Goal: Task Accomplishment & Management: Manage account settings

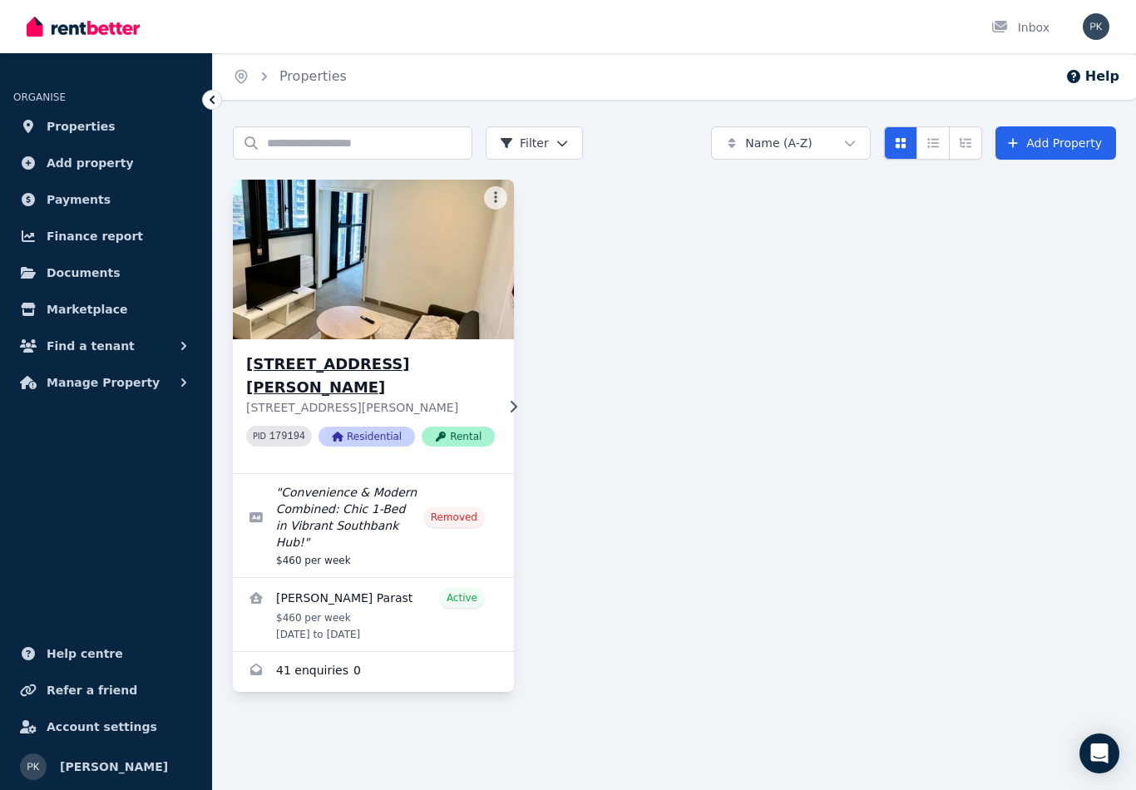
click at [409, 399] on p "[STREET_ADDRESS][PERSON_NAME]" at bounding box center [370, 407] width 249 height 17
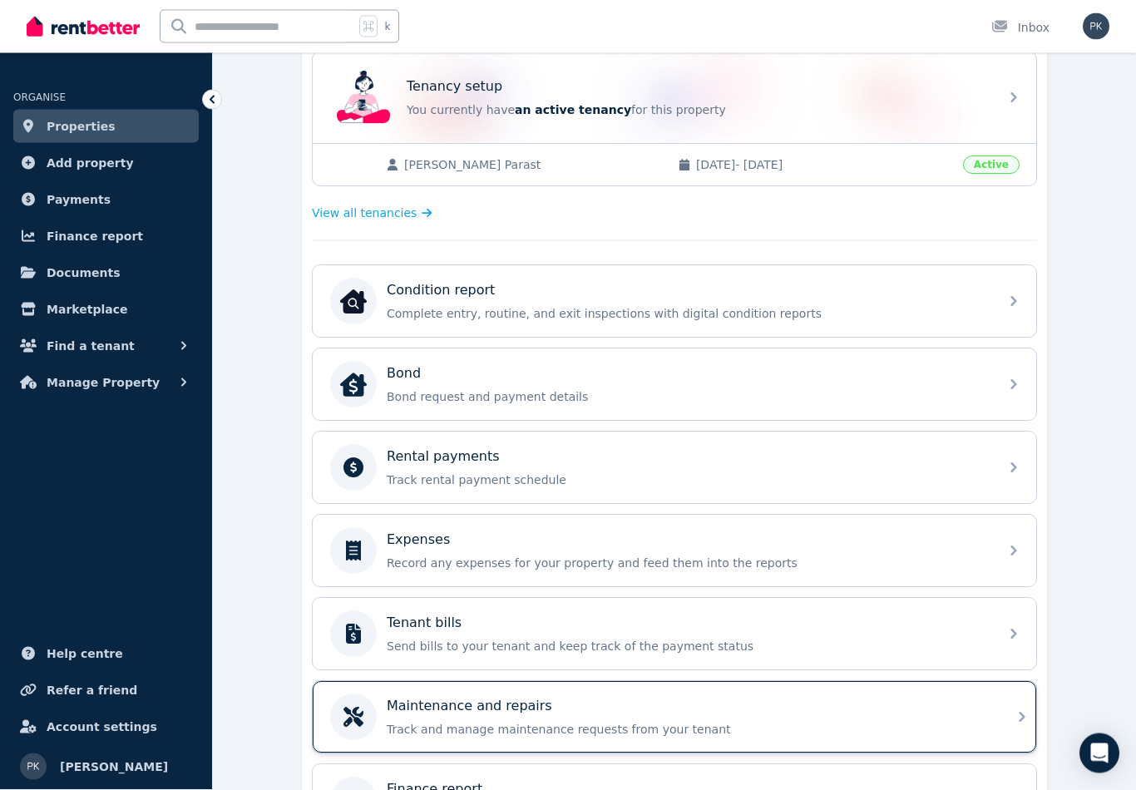
scroll to position [344, 0]
click at [418, 721] on p "Track and manage maintenance requests from your tenant" at bounding box center [688, 729] width 602 height 17
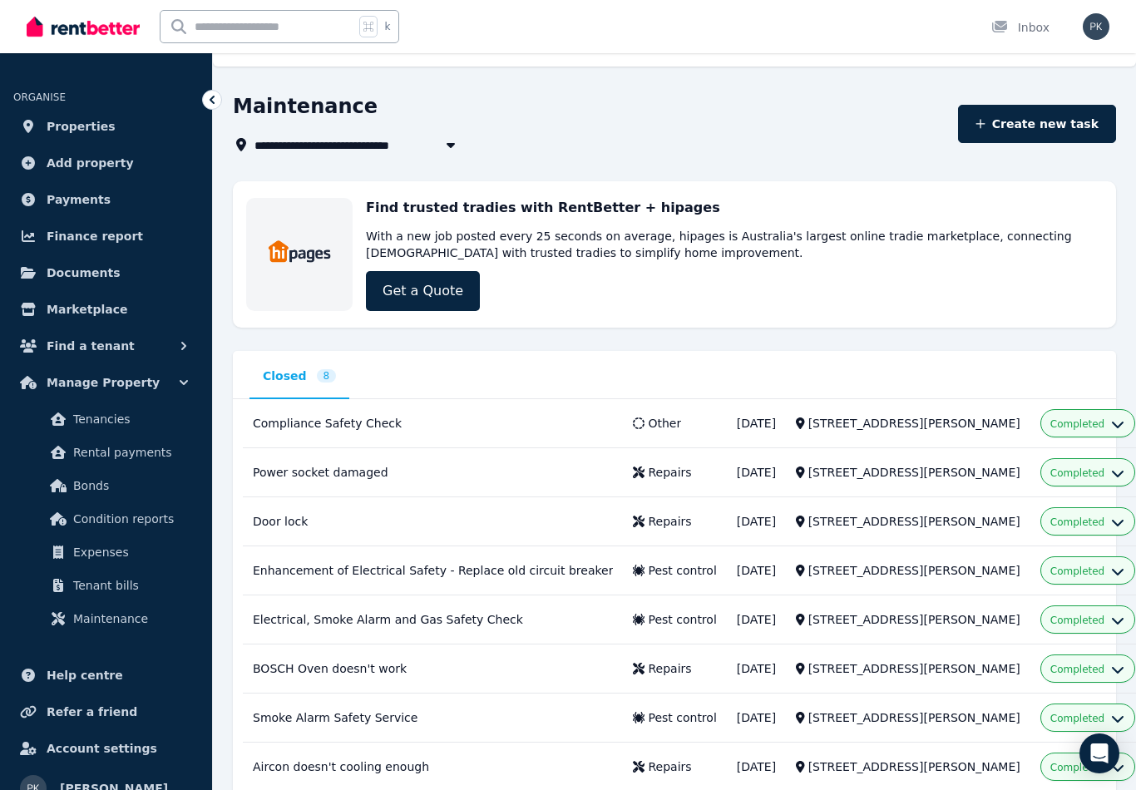
scroll to position [42, 0]
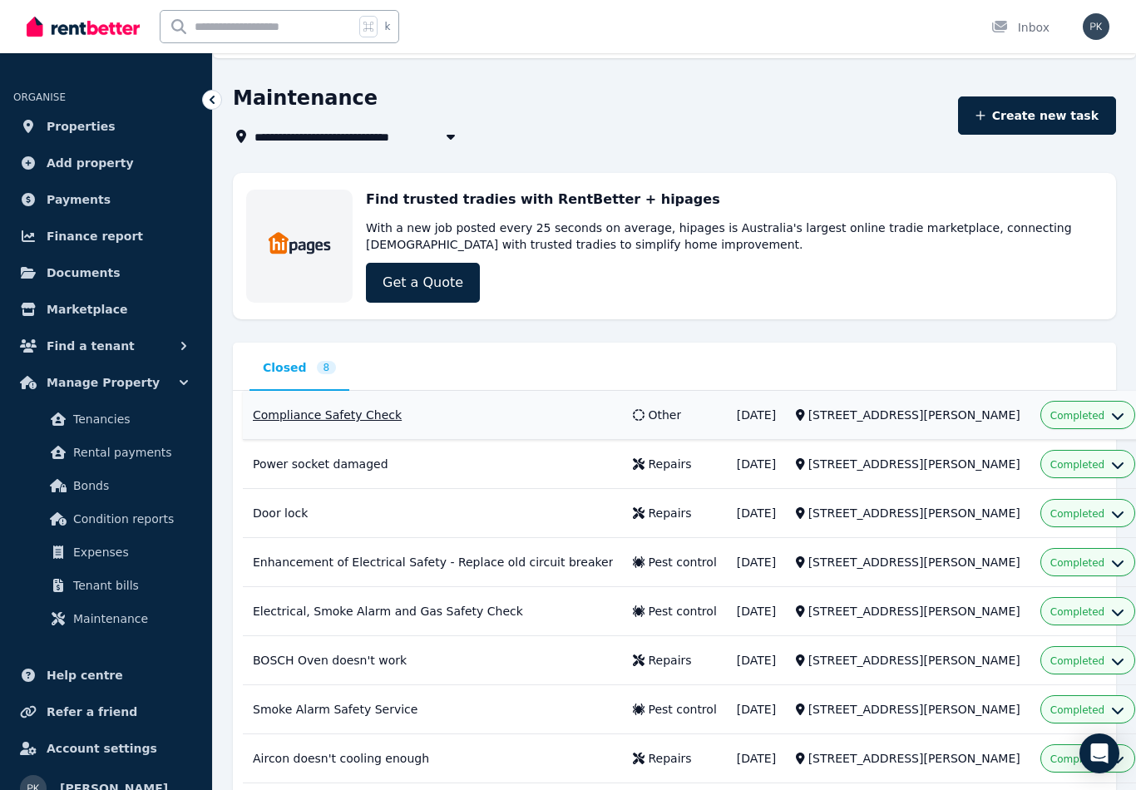
click at [308, 416] on div "Compliance Safety Check" at bounding box center [433, 415] width 360 height 17
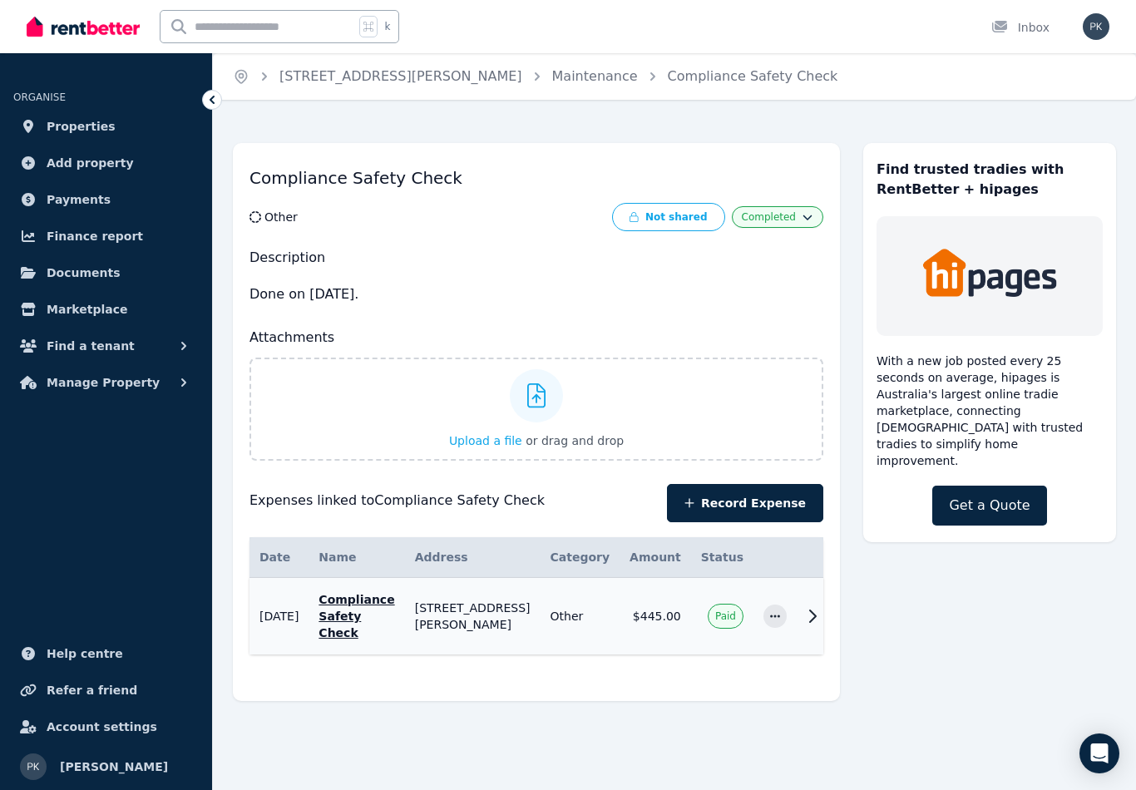
click at [803, 616] on icon at bounding box center [813, 616] width 20 height 20
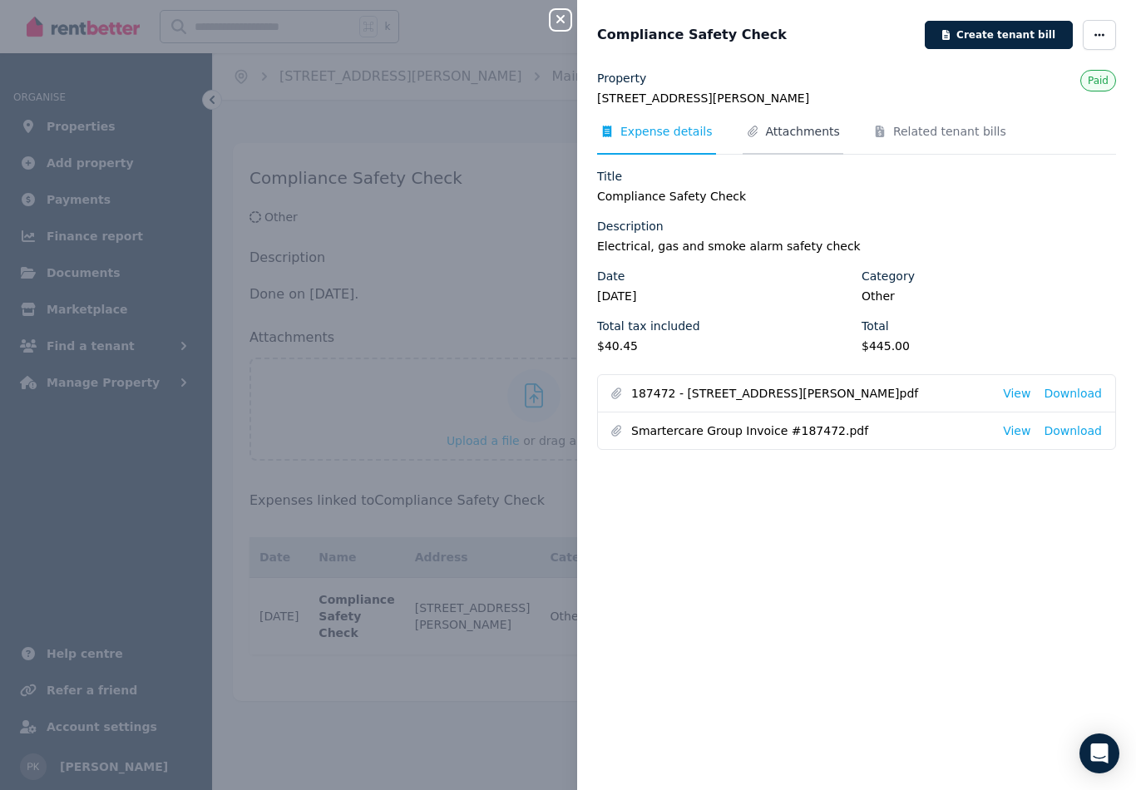
click at [794, 124] on span "Attachments" at bounding box center [803, 131] width 74 height 17
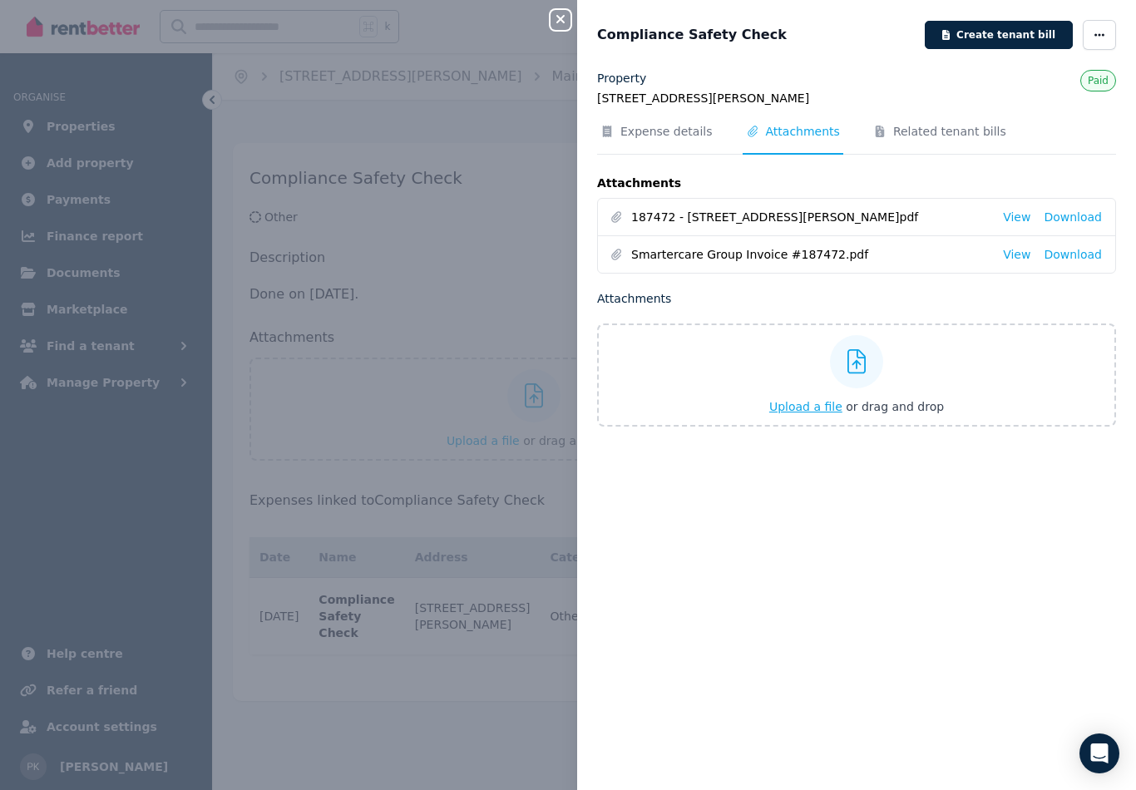
click at [806, 392] on div "Upload a file or drag and drop" at bounding box center [857, 375] width 175 height 100
click at [0, 0] on input "Upload a file or drag and drop" at bounding box center [0, 0] width 0 height 0
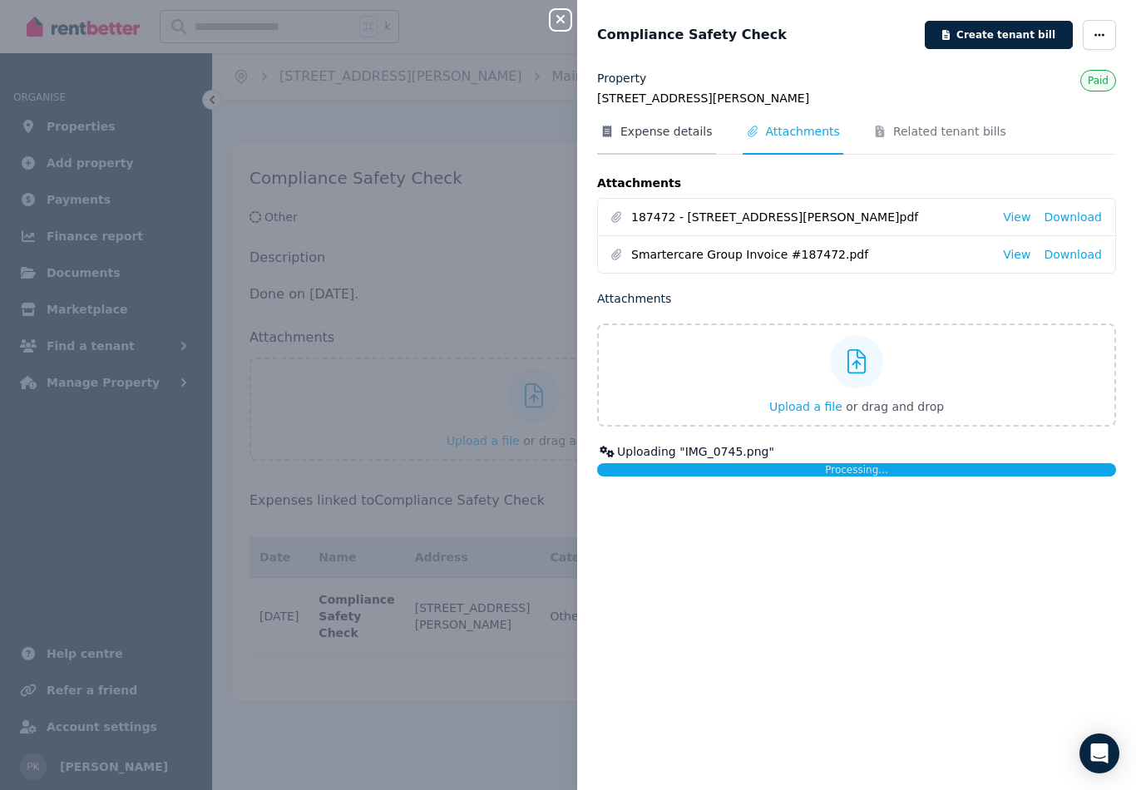
click at [650, 131] on span "Expense details" at bounding box center [667, 131] width 92 height 17
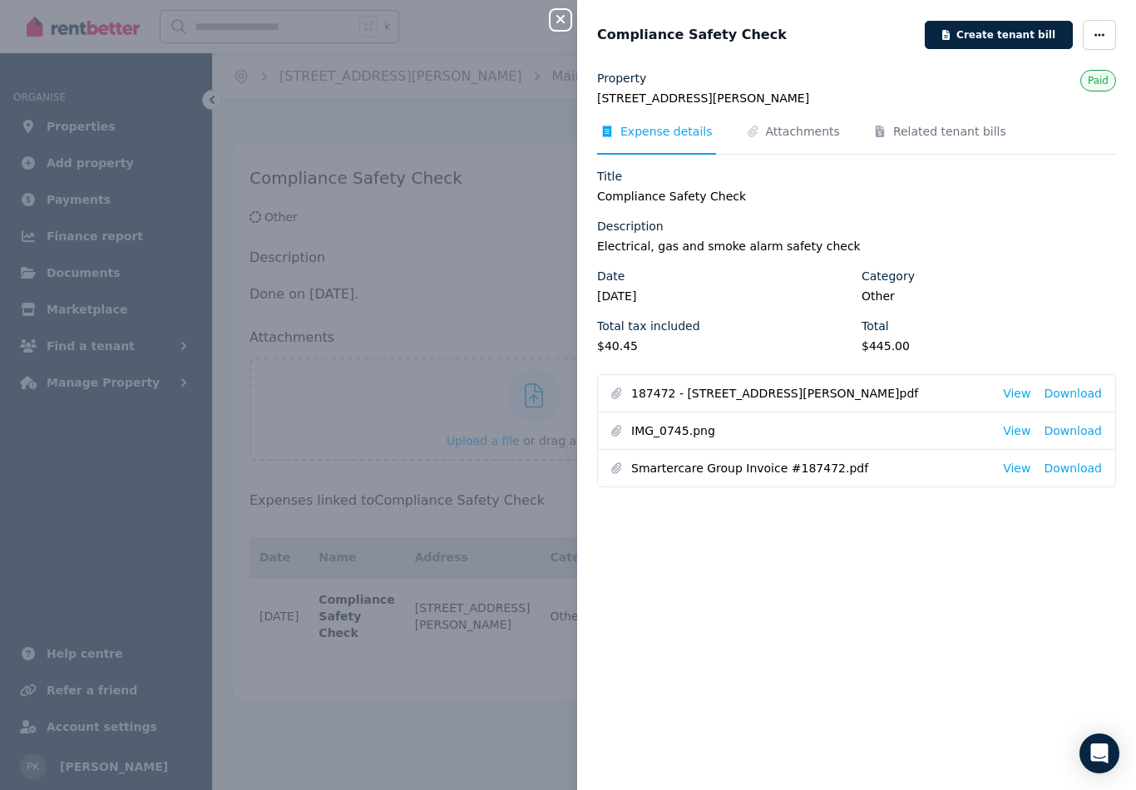
click at [555, 16] on icon "button" at bounding box center [561, 18] width 20 height 13
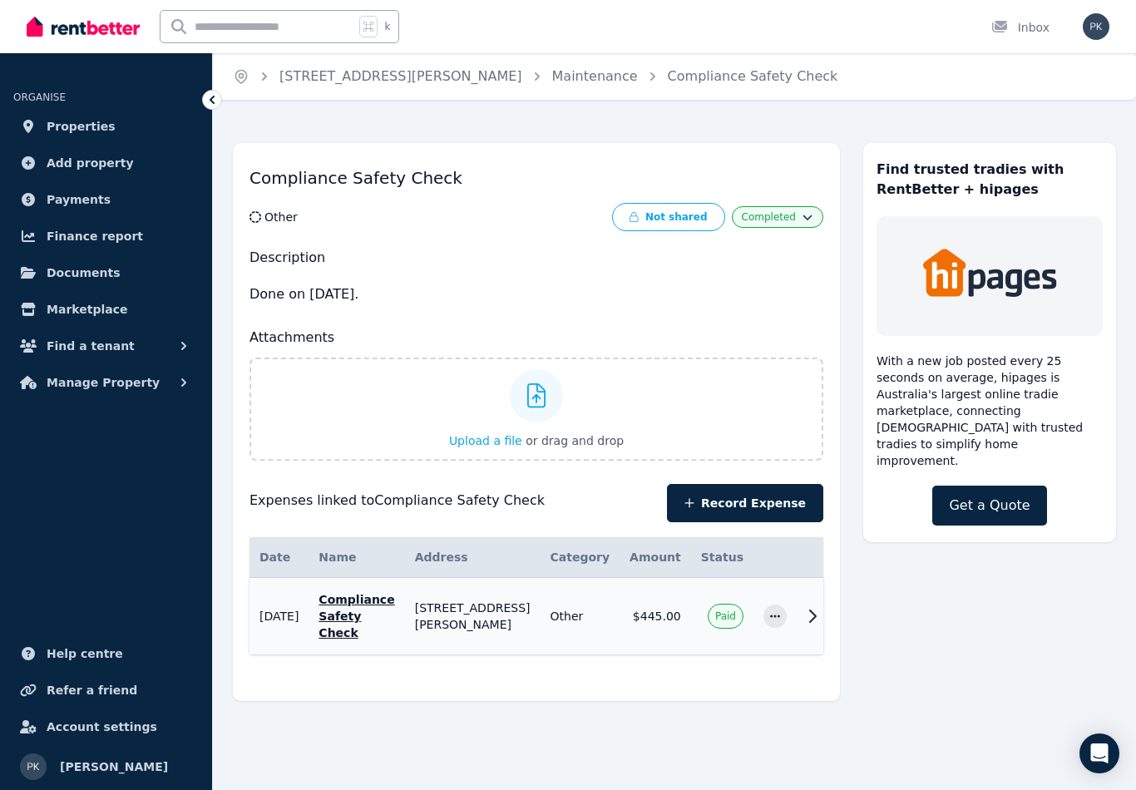
click at [541, 619] on td "Other" at bounding box center [581, 616] width 80 height 77
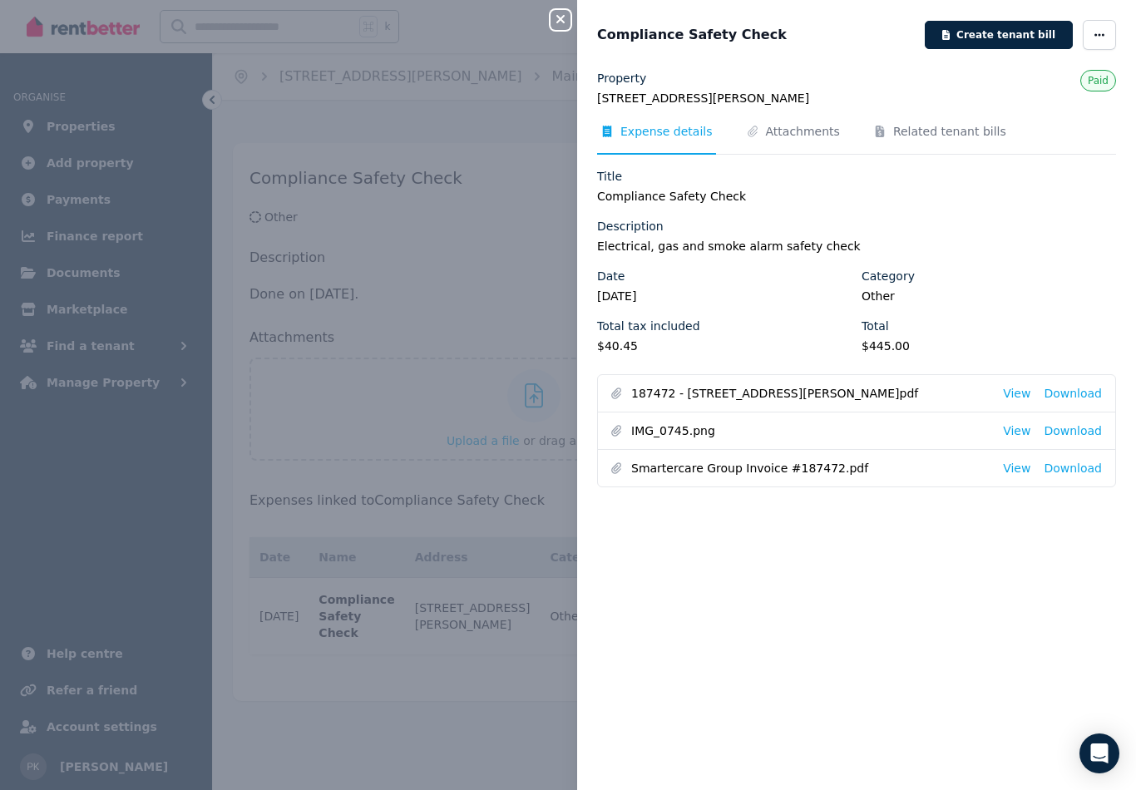
click at [562, 20] on icon "button" at bounding box center [561, 18] width 20 height 13
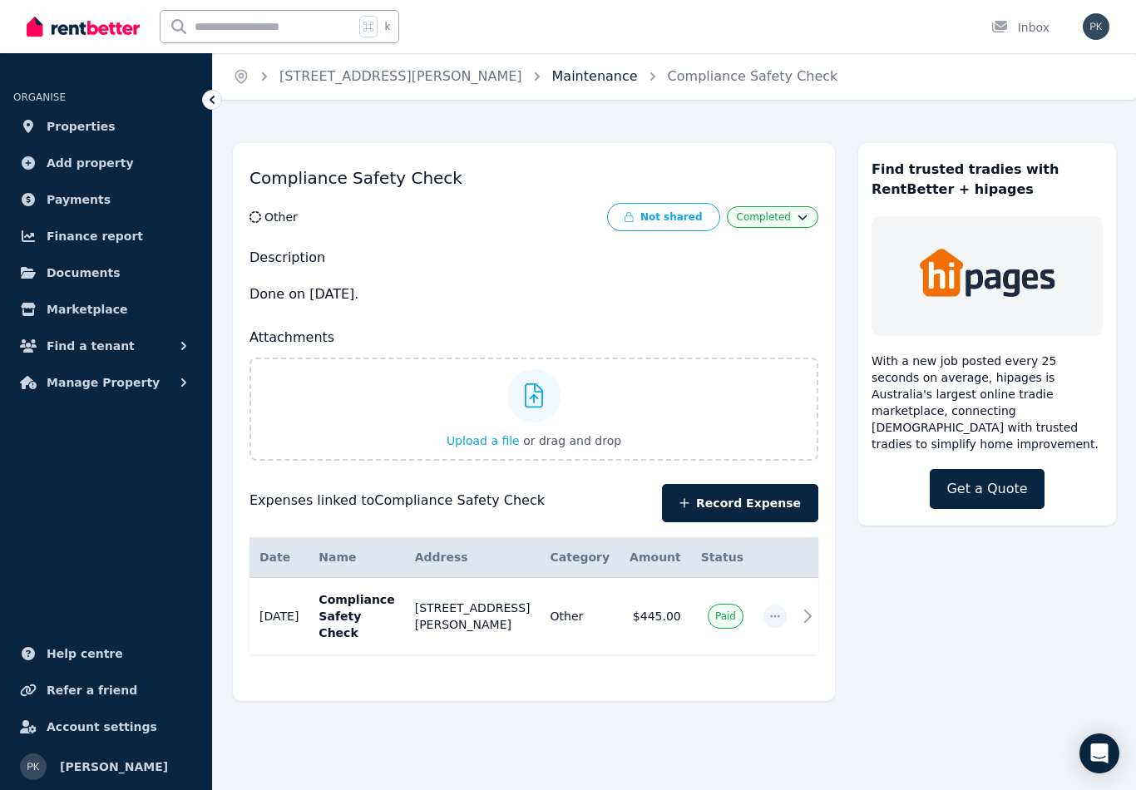
click at [571, 77] on link "Maintenance" at bounding box center [595, 76] width 86 height 16
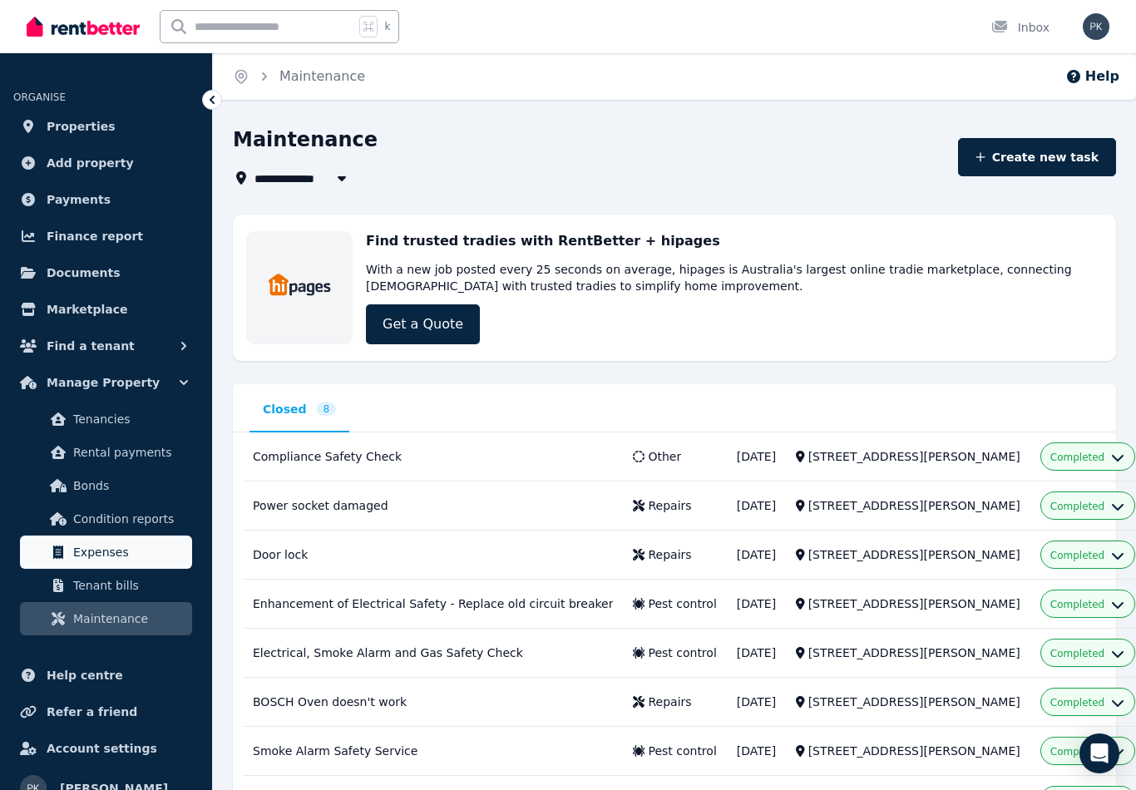
click at [87, 558] on span "Expenses" at bounding box center [129, 552] width 112 height 20
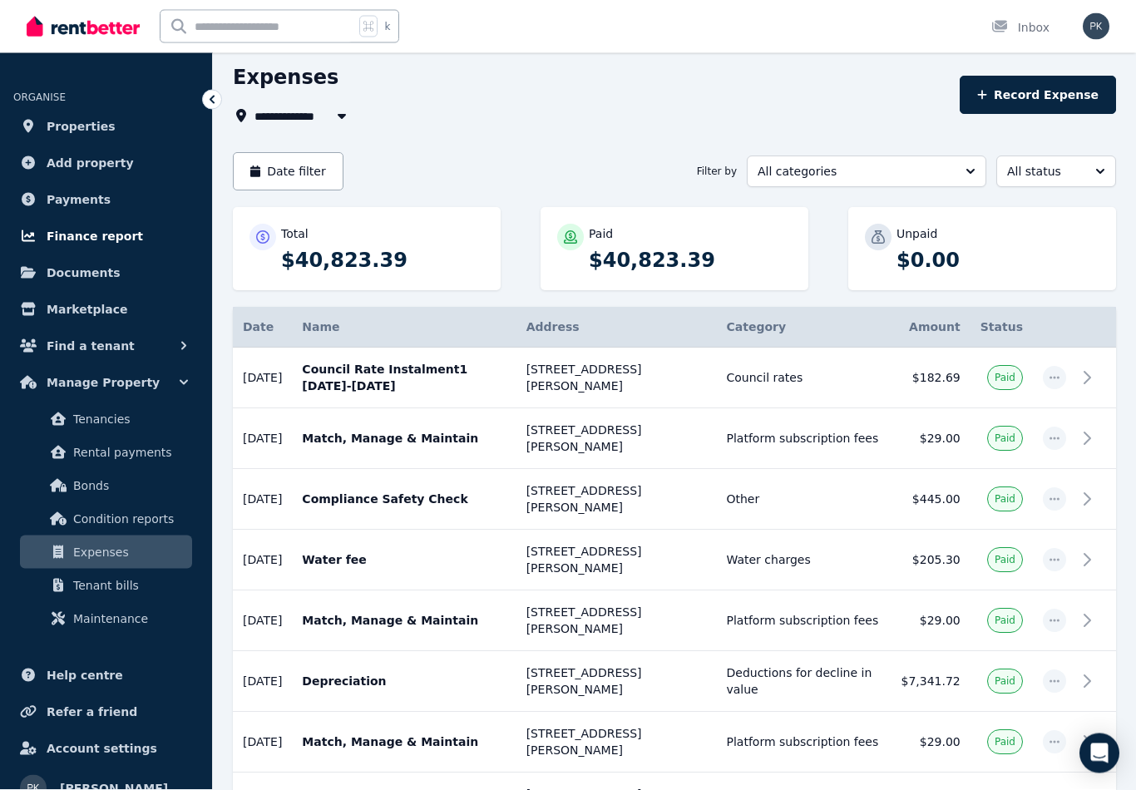
scroll to position [62, 0]
click at [51, 243] on span "Finance report" at bounding box center [95, 236] width 97 height 20
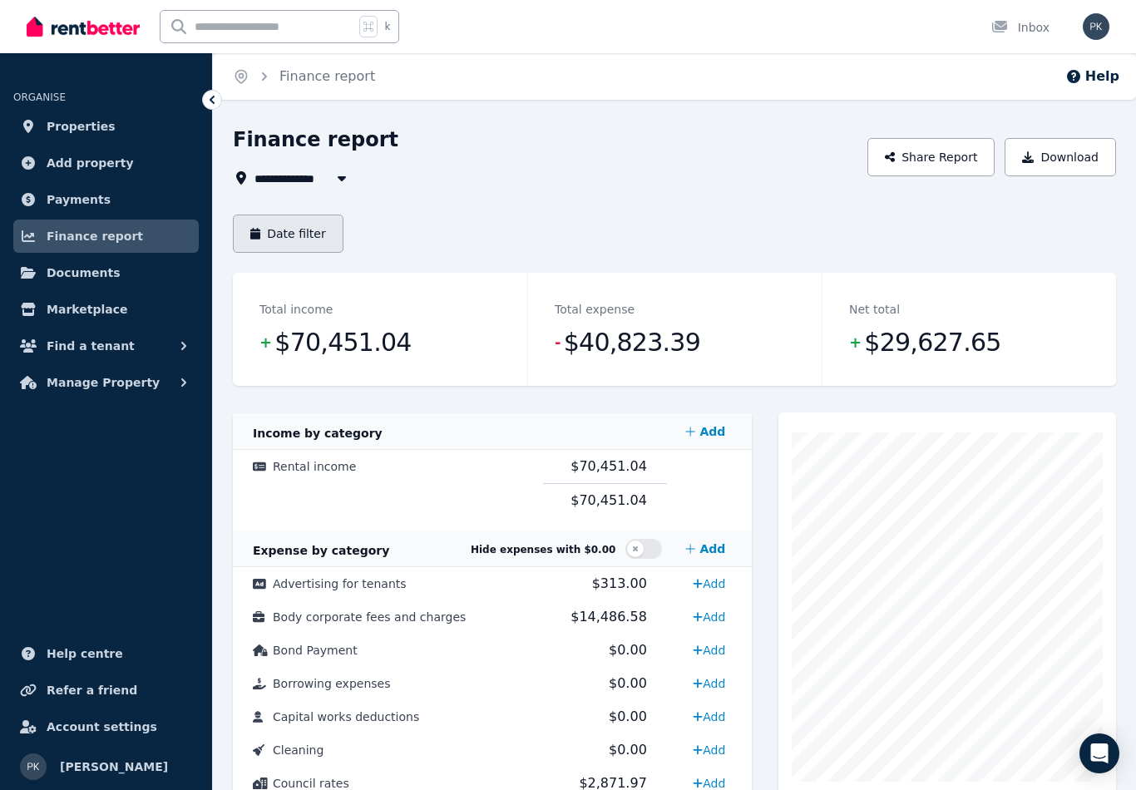
click at [280, 240] on button "Date filter" at bounding box center [288, 234] width 111 height 38
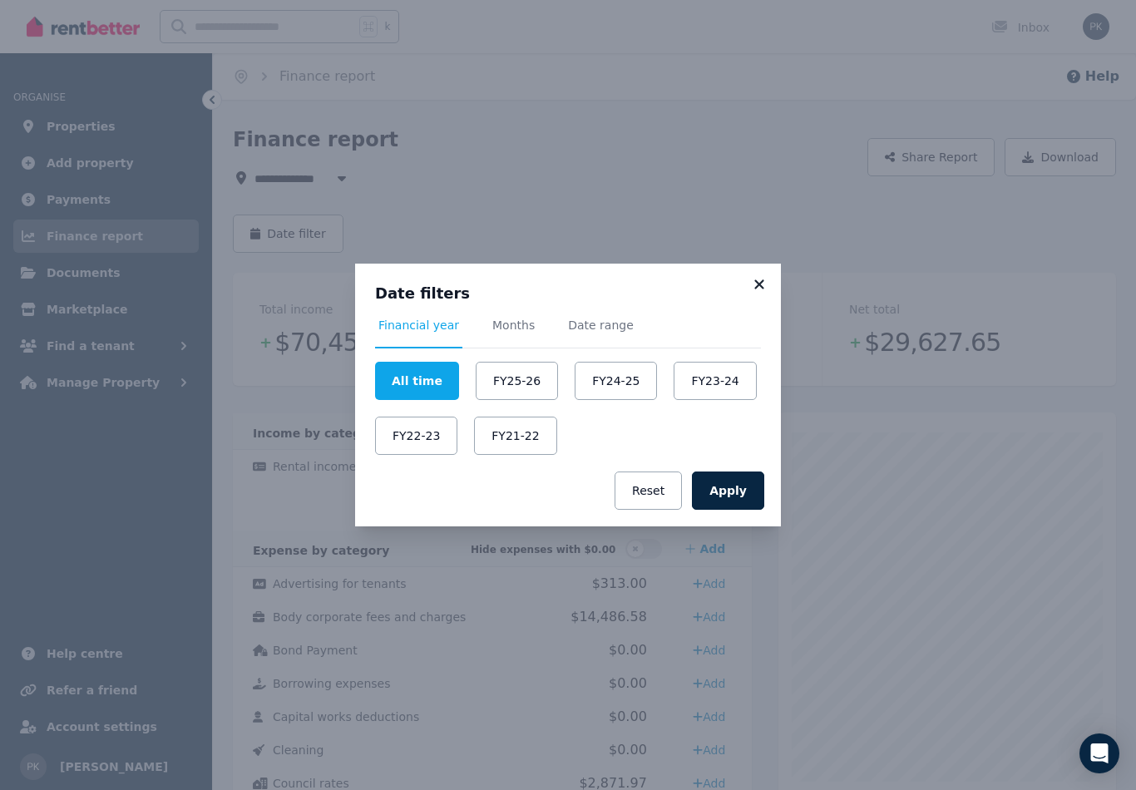
click at [760, 290] on icon at bounding box center [759, 284] width 17 height 15
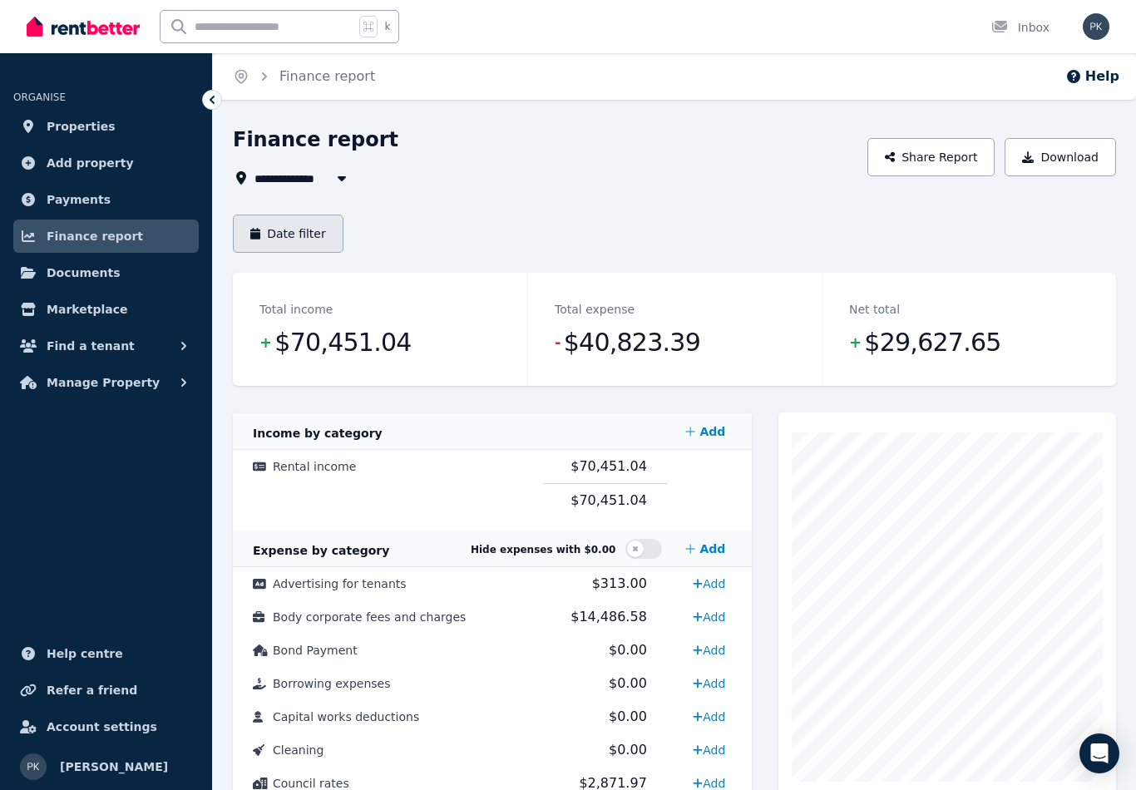
click at [280, 234] on button "Date filter" at bounding box center [288, 234] width 111 height 38
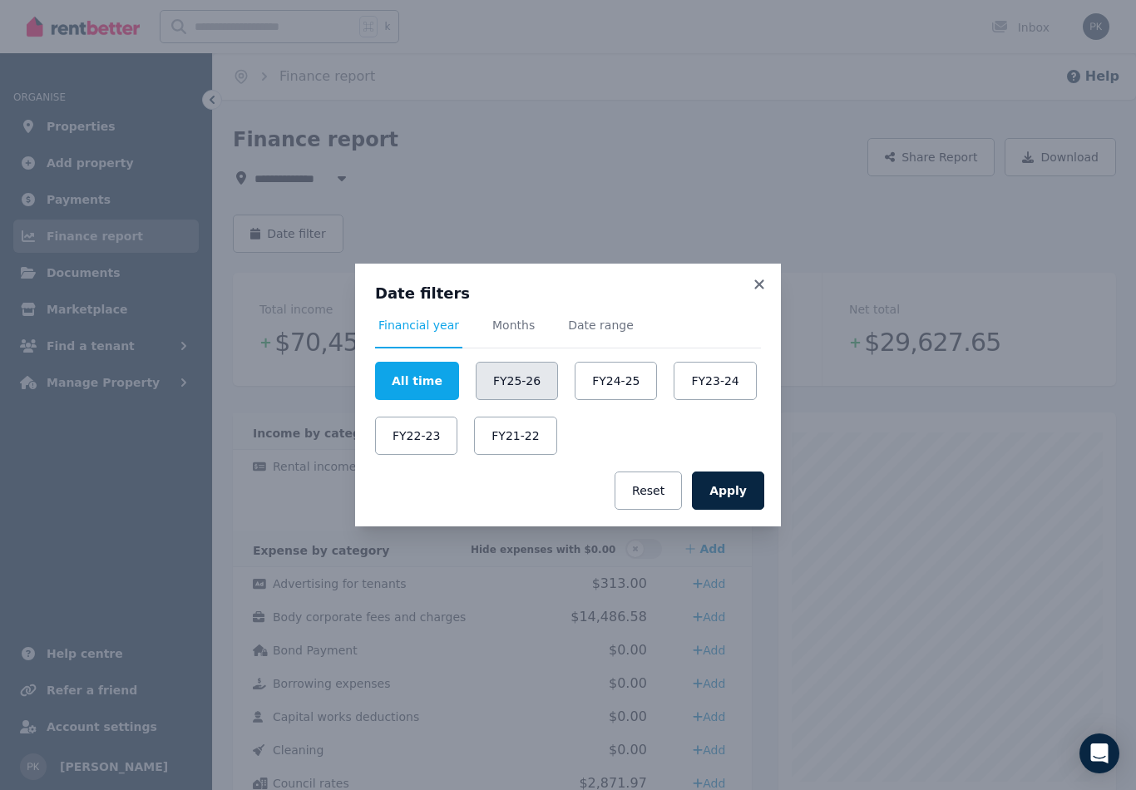
click at [529, 380] on button "FY25-26" at bounding box center [517, 381] width 82 height 38
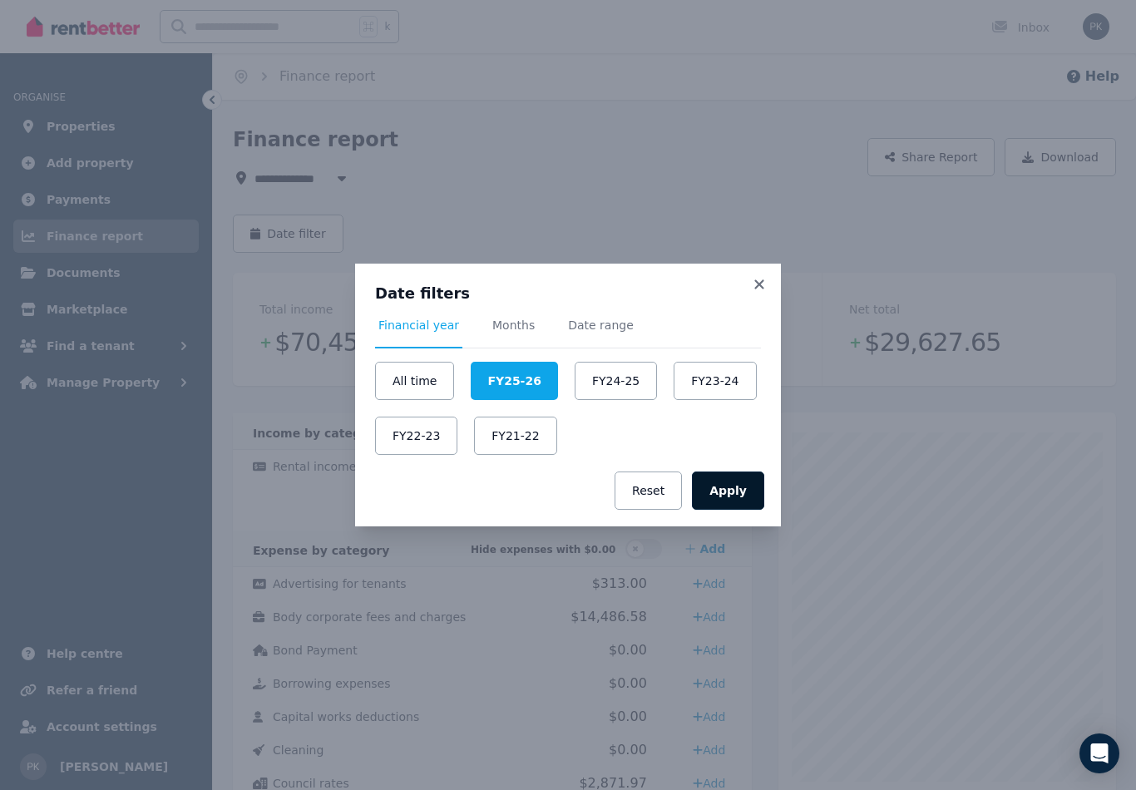
click at [737, 488] on button "Apply" at bounding box center [728, 491] width 72 height 38
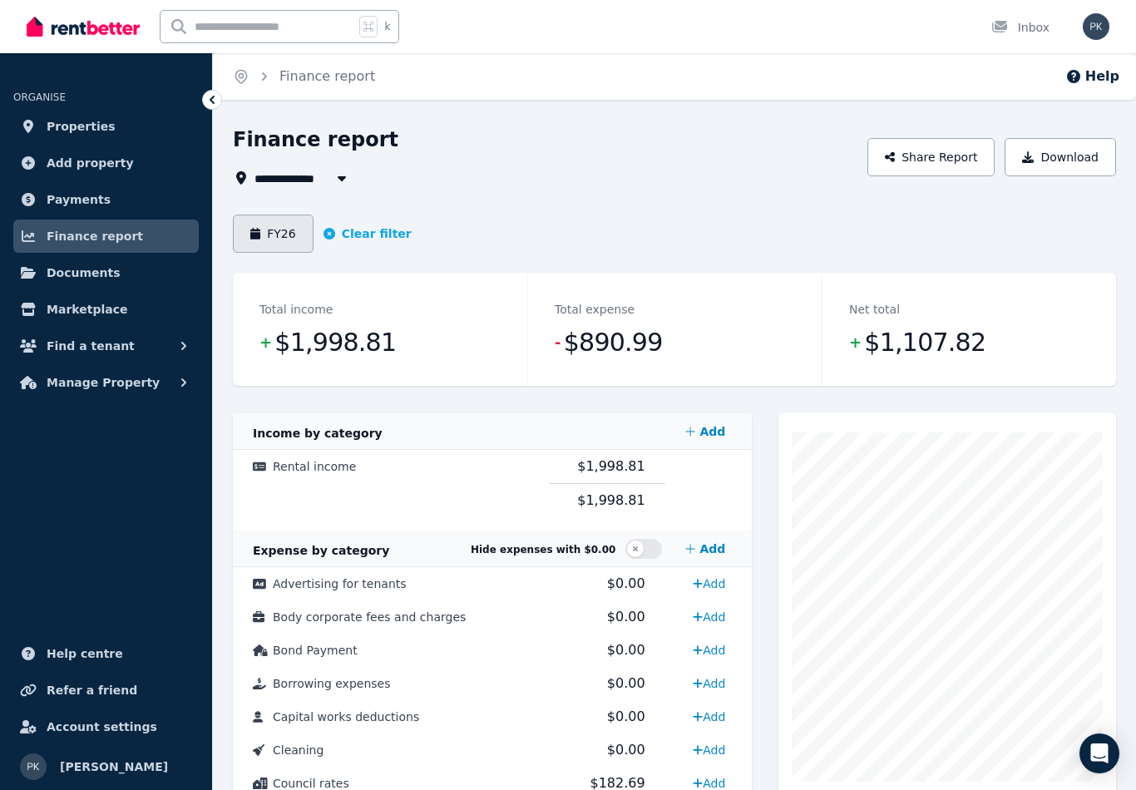
click at [271, 230] on button "FY26" at bounding box center [273, 234] width 81 height 38
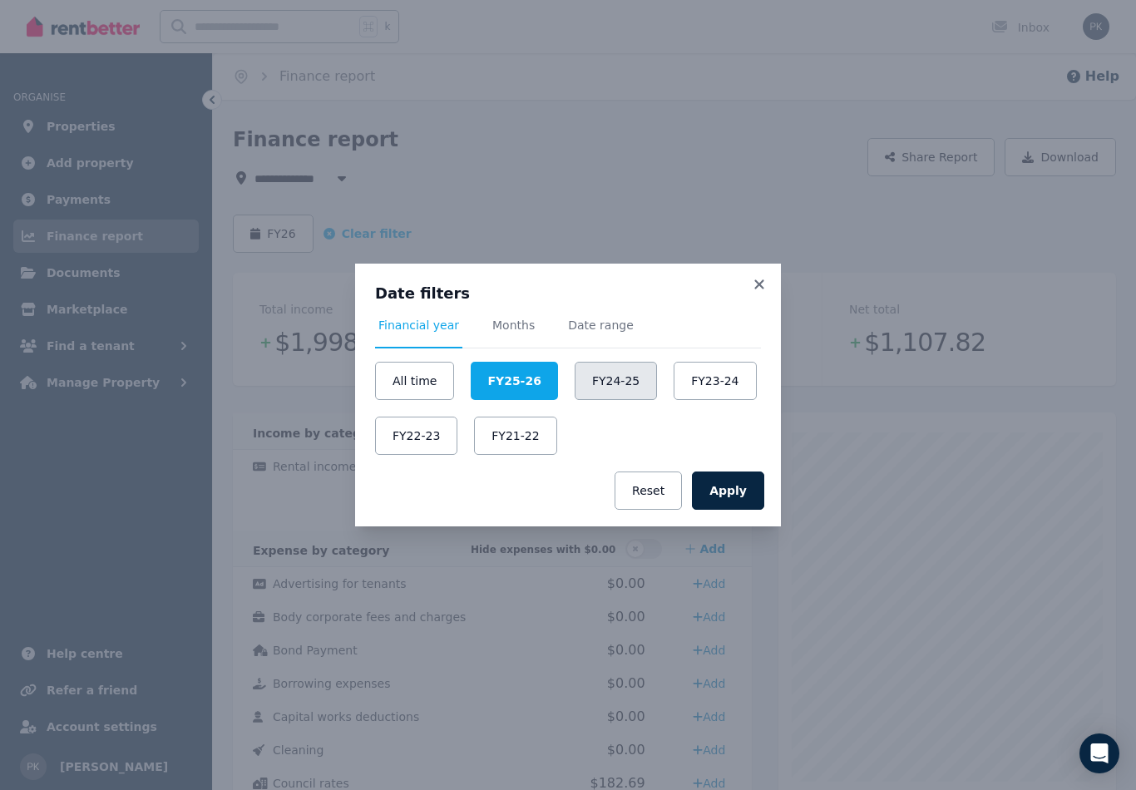
click at [622, 381] on button "FY24-25" at bounding box center [616, 381] width 82 height 38
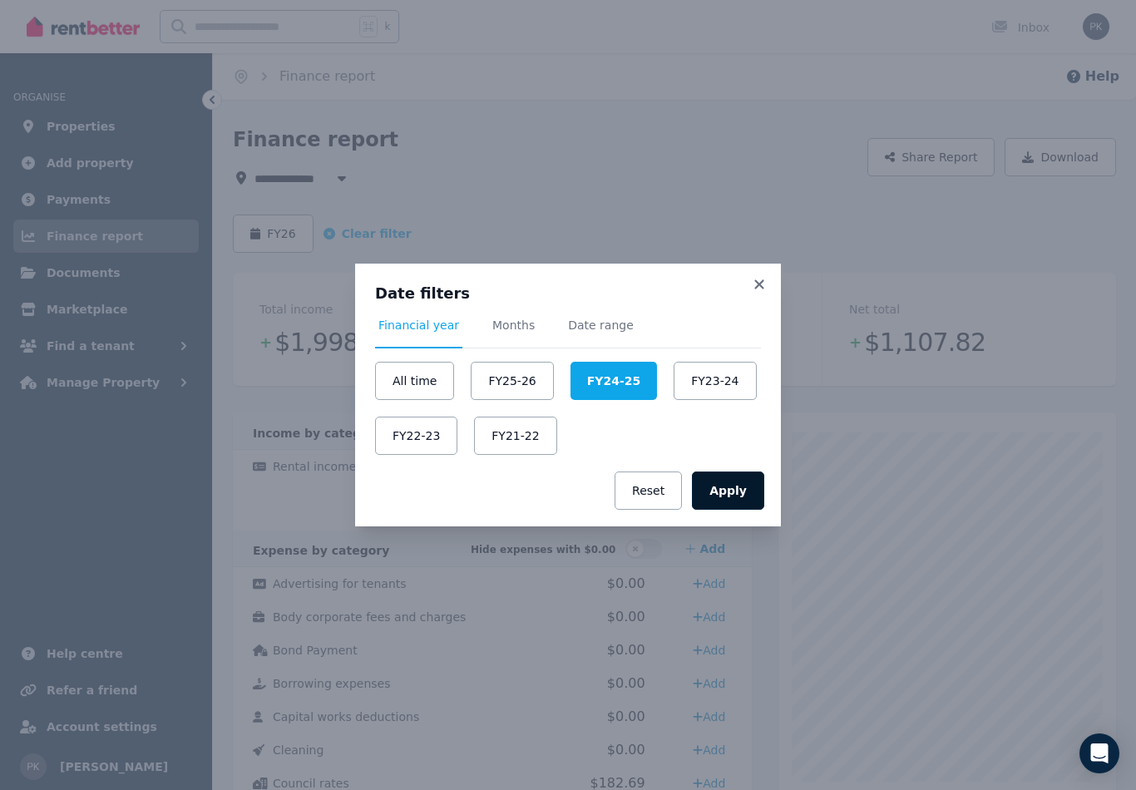
click at [721, 488] on button "Apply" at bounding box center [728, 491] width 72 height 38
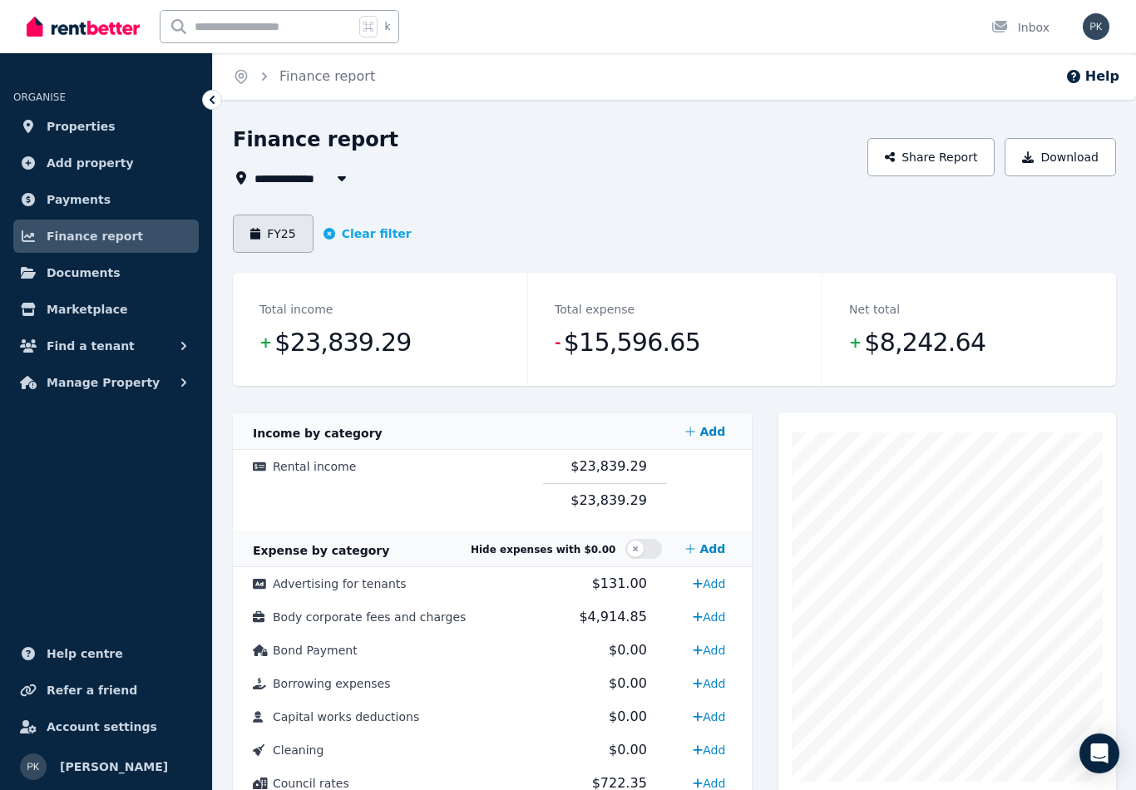
click at [274, 233] on button "FY25" at bounding box center [273, 234] width 81 height 38
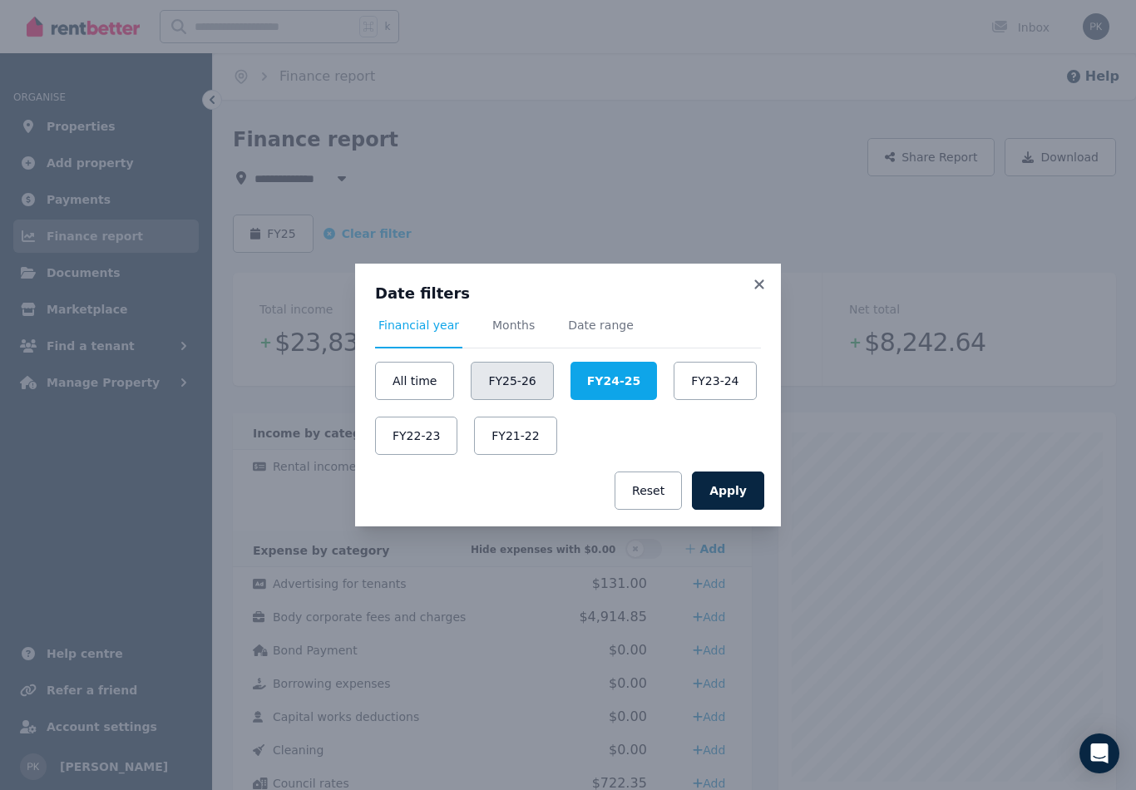
click at [508, 377] on button "FY25-26" at bounding box center [512, 381] width 82 height 38
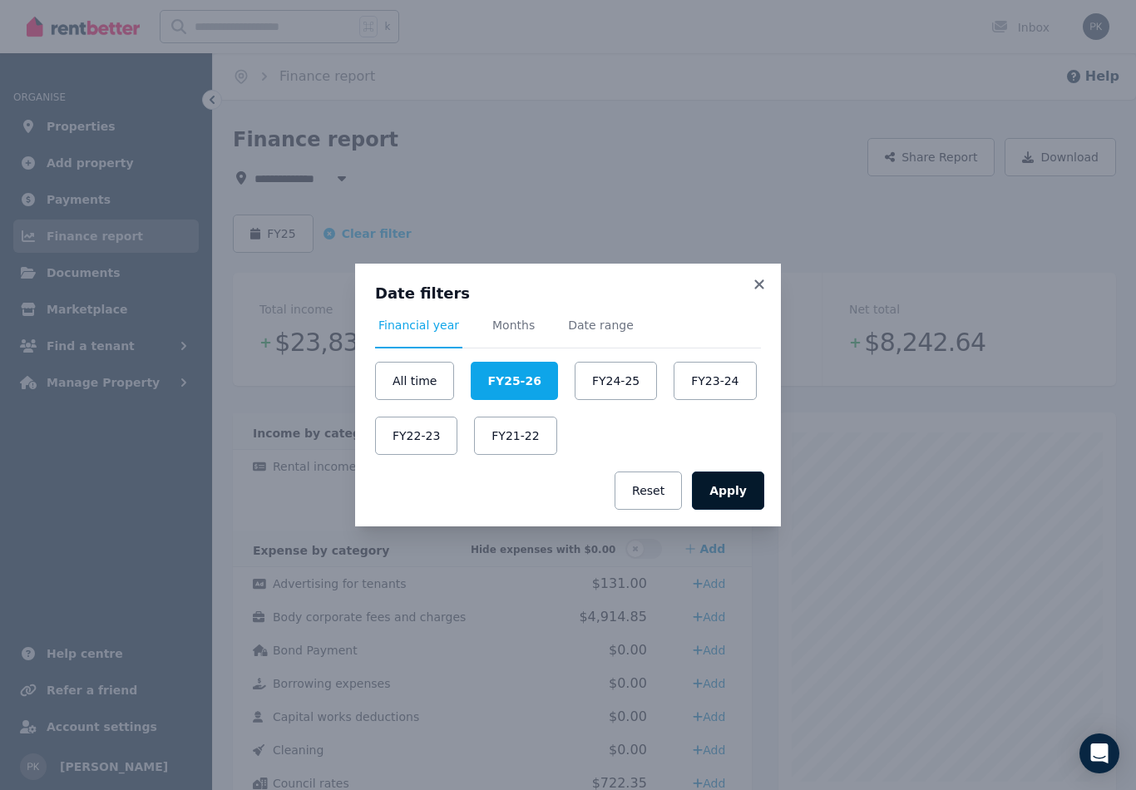
click at [740, 489] on button "Apply" at bounding box center [728, 491] width 72 height 38
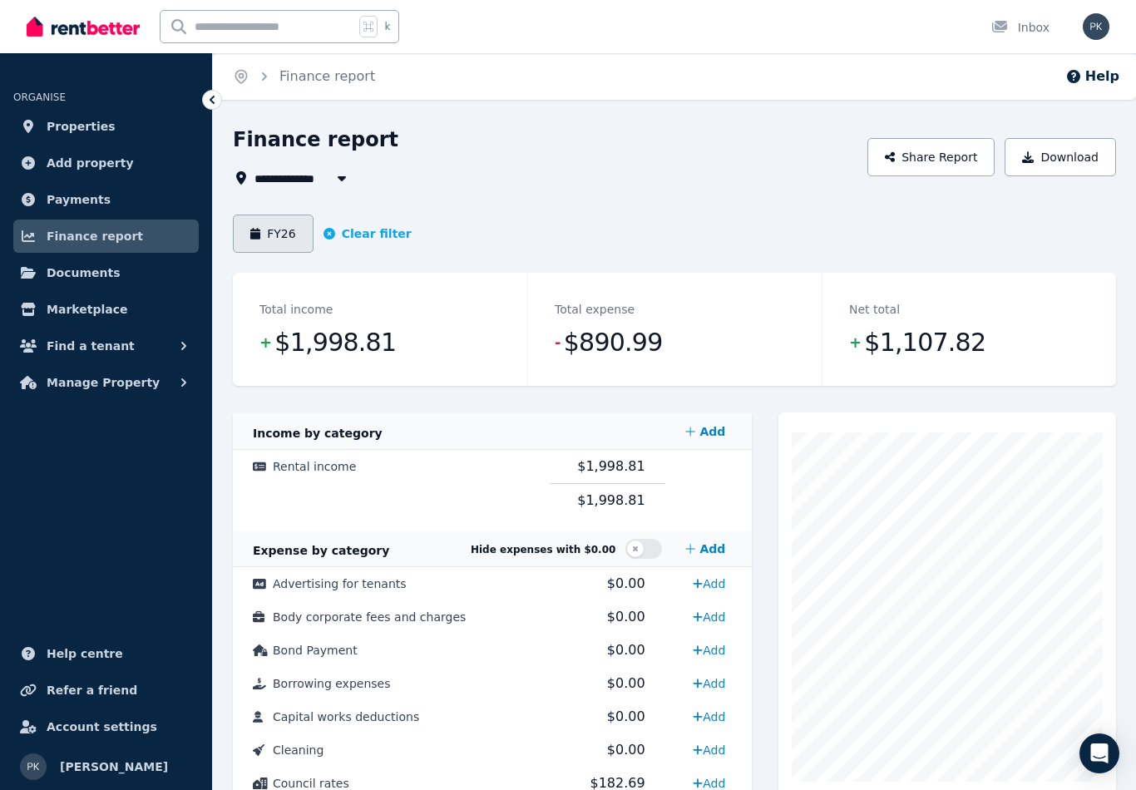
click at [275, 238] on button "FY26" at bounding box center [273, 234] width 81 height 38
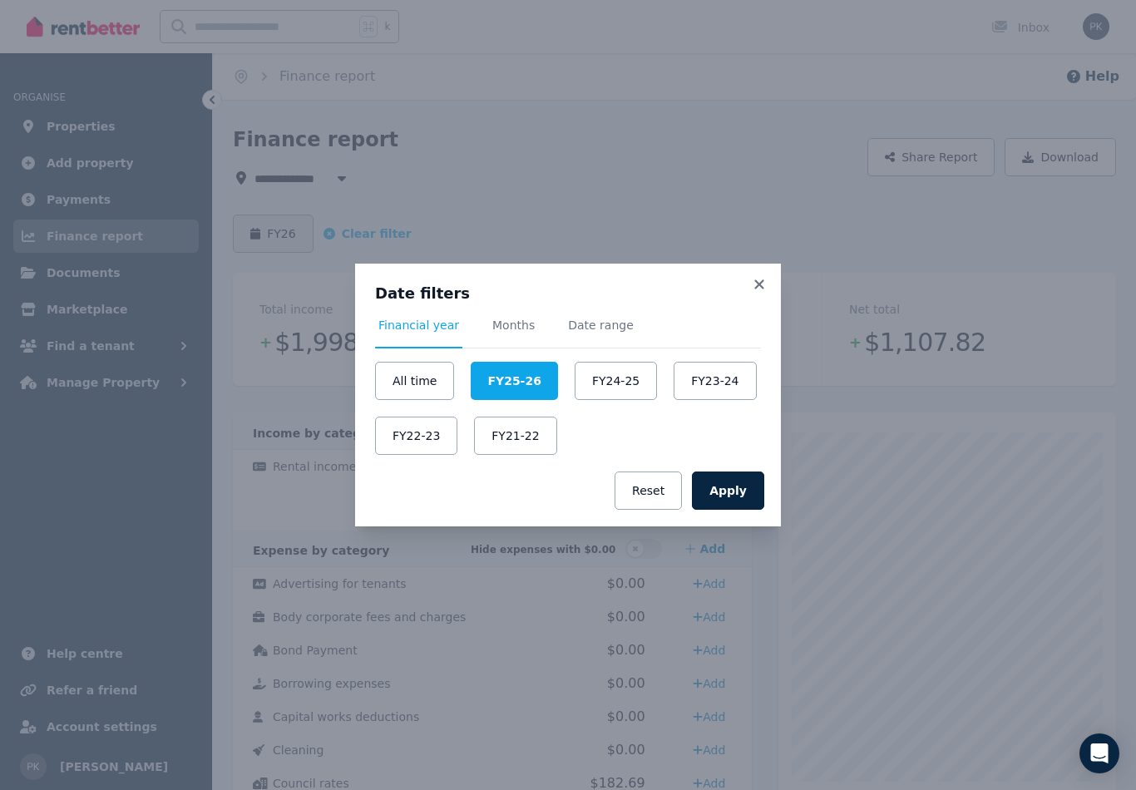
click at [714, 379] on button "FY23-24" at bounding box center [715, 381] width 82 height 38
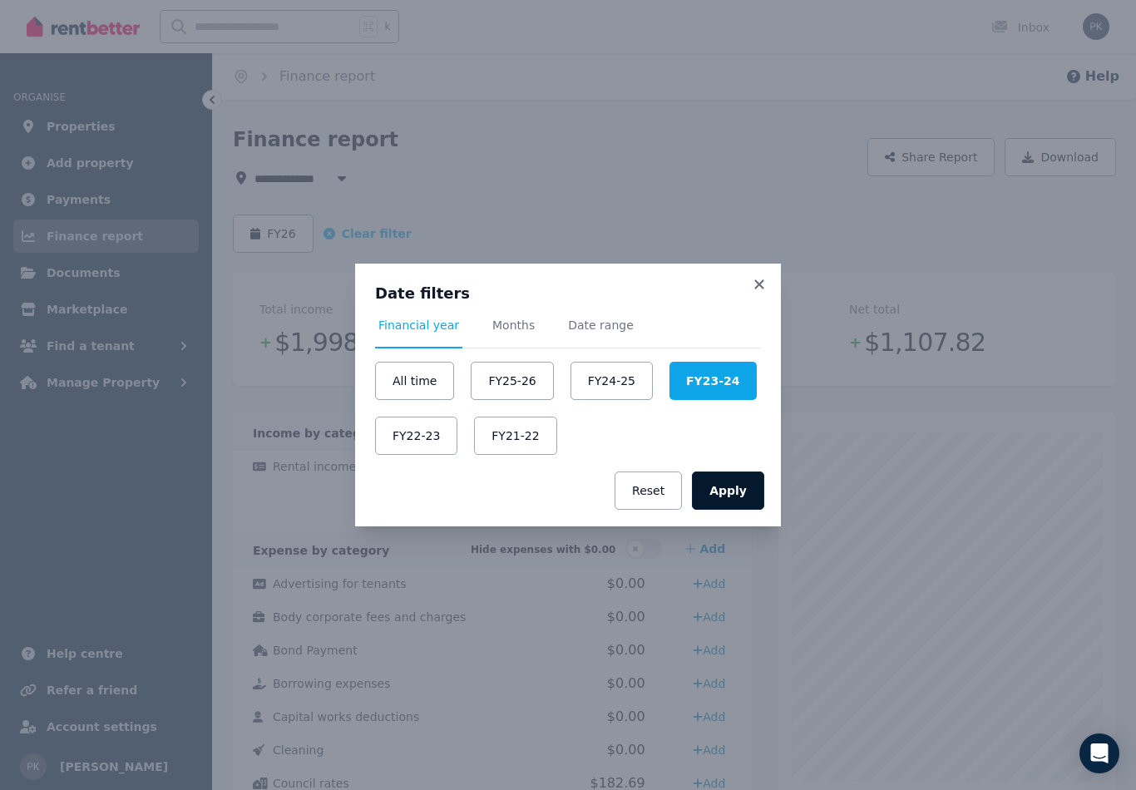
click at [743, 493] on button "Apply" at bounding box center [728, 491] width 72 height 38
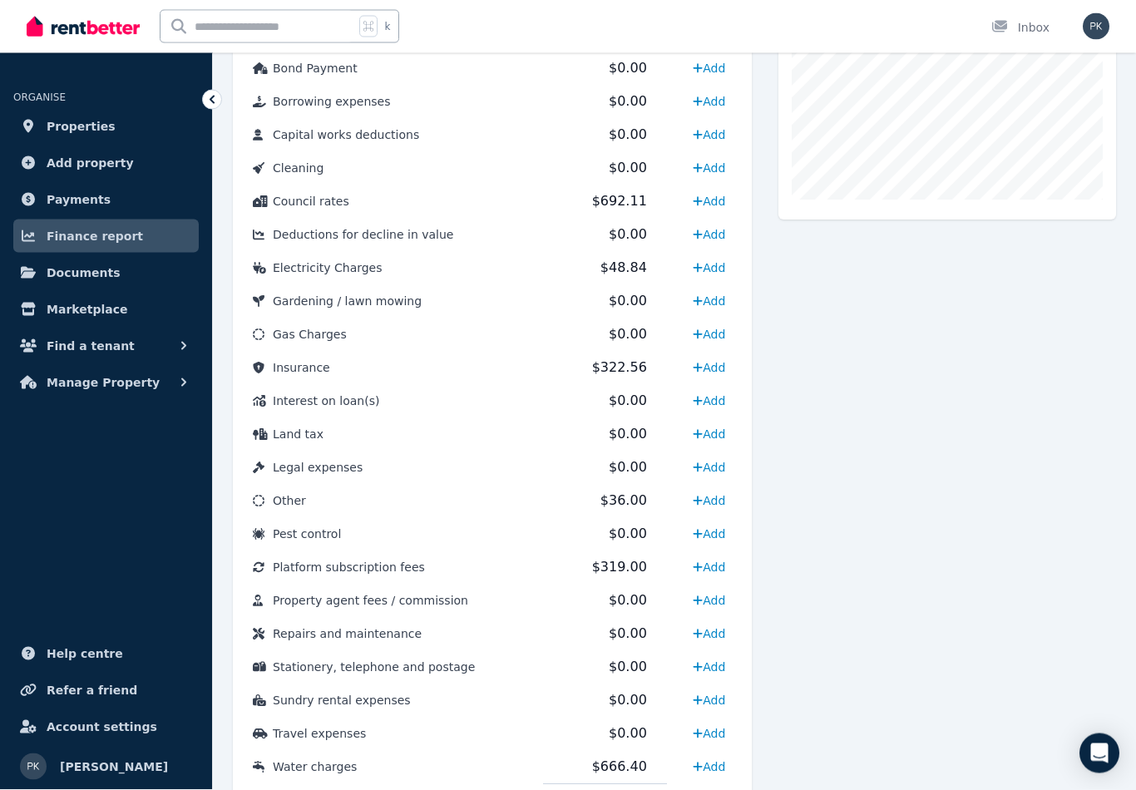
scroll to position [640, 0]
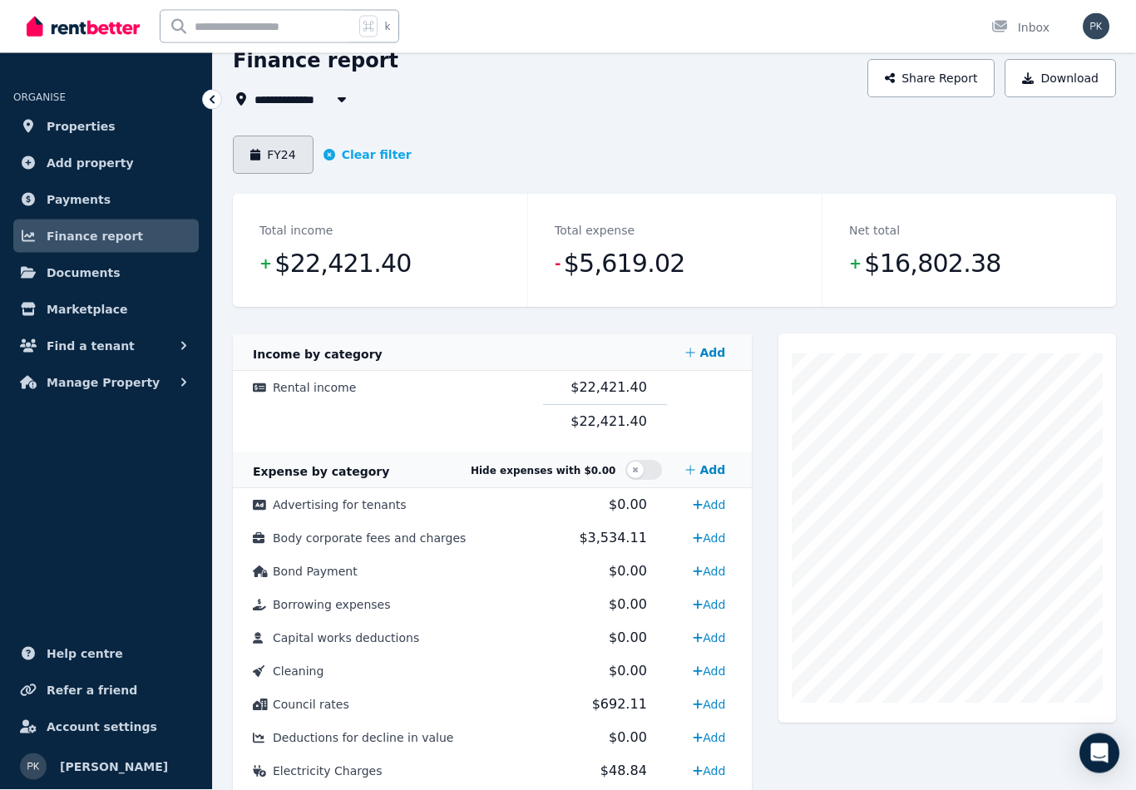
click at [269, 152] on button "FY24" at bounding box center [273, 155] width 81 height 38
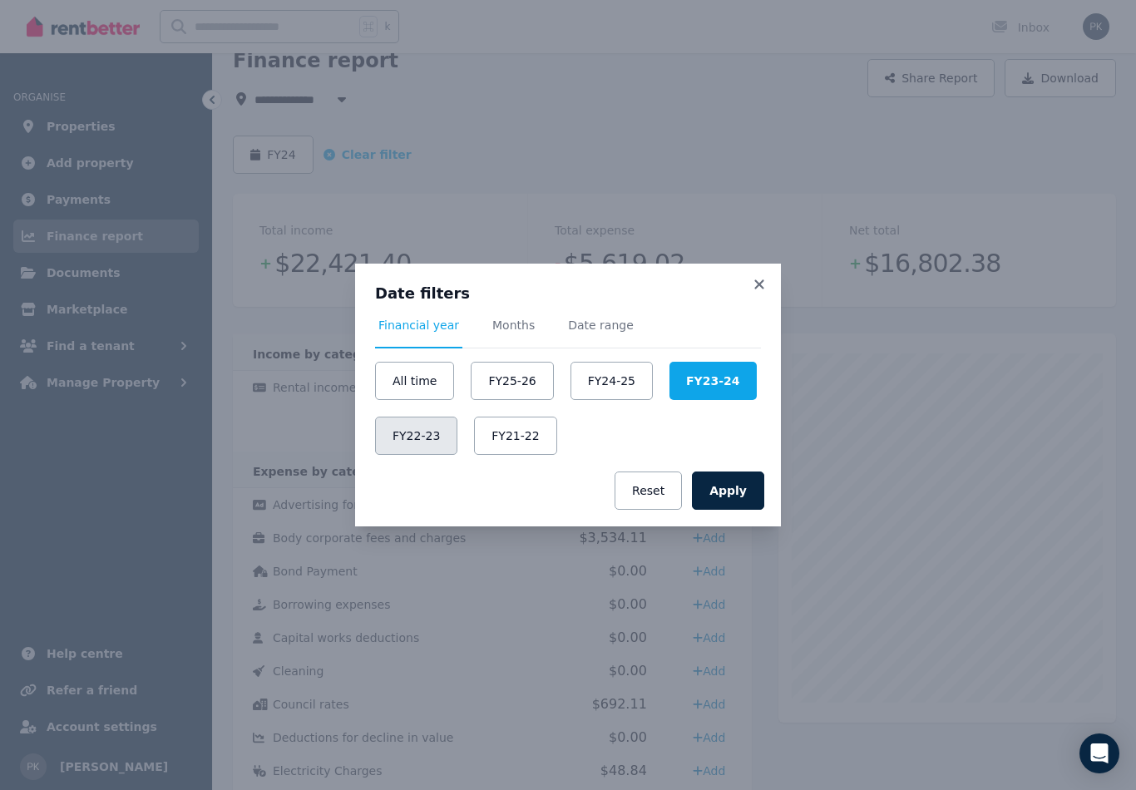
click at [415, 447] on button "FY22-23" at bounding box center [416, 436] width 82 height 38
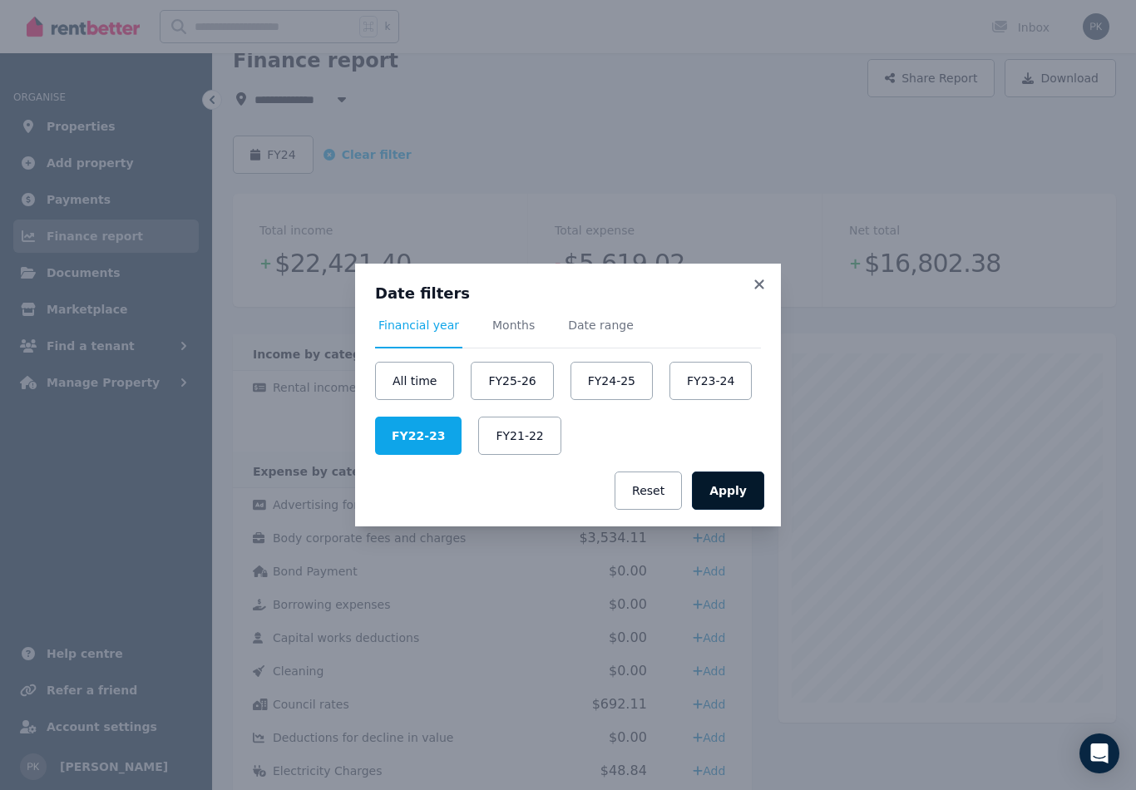
click at [728, 487] on button "Apply" at bounding box center [728, 491] width 72 height 38
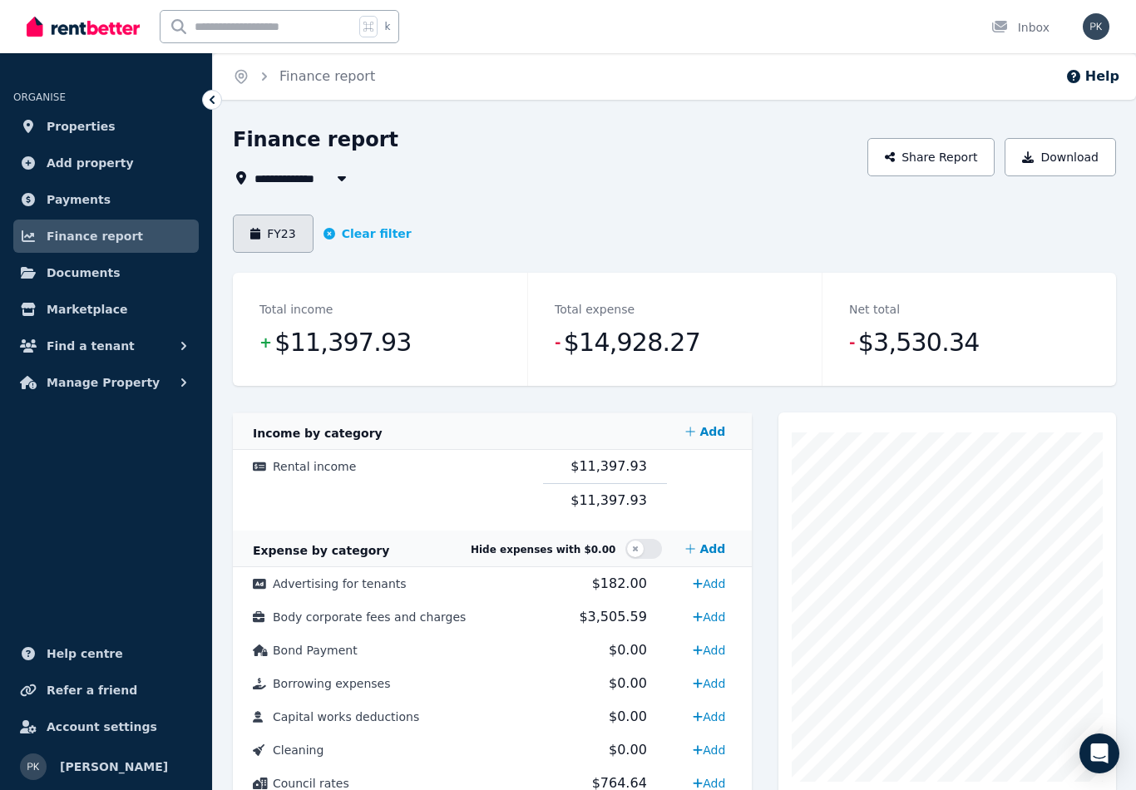
click at [268, 236] on button "FY23" at bounding box center [273, 234] width 81 height 38
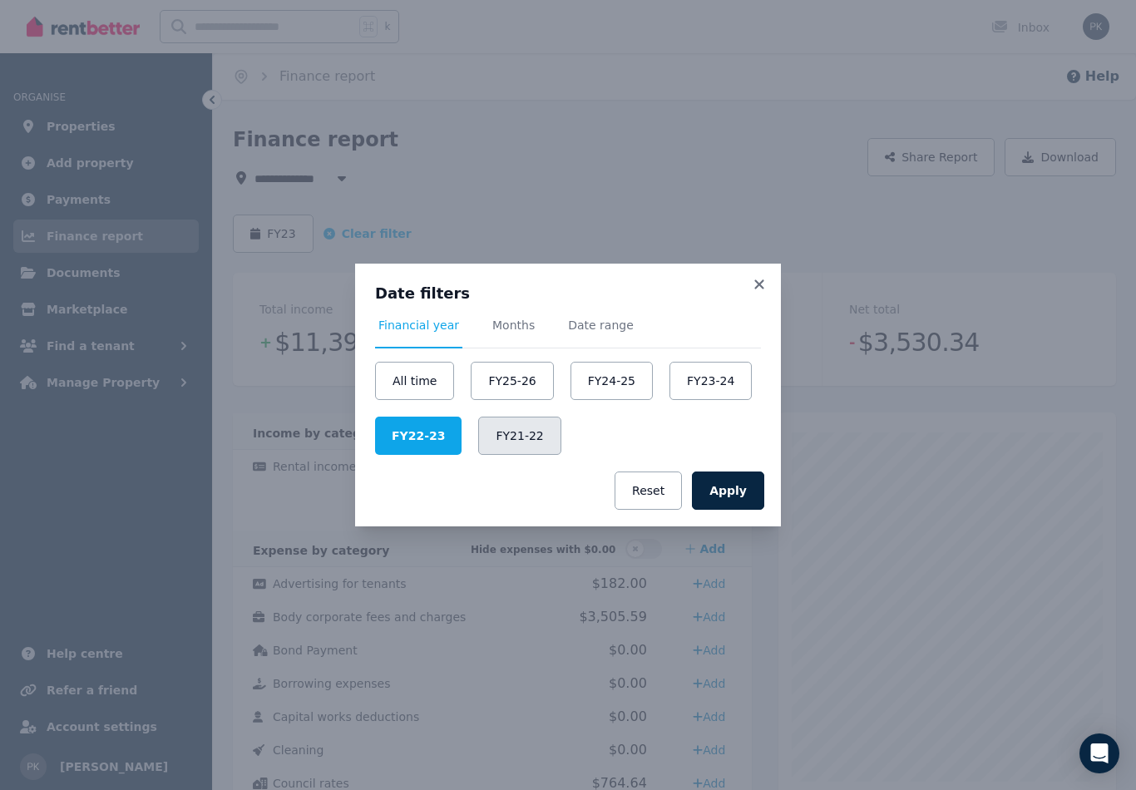
click at [493, 436] on button "FY21-22" at bounding box center [519, 436] width 82 height 38
click at [725, 488] on button "Apply" at bounding box center [728, 491] width 72 height 38
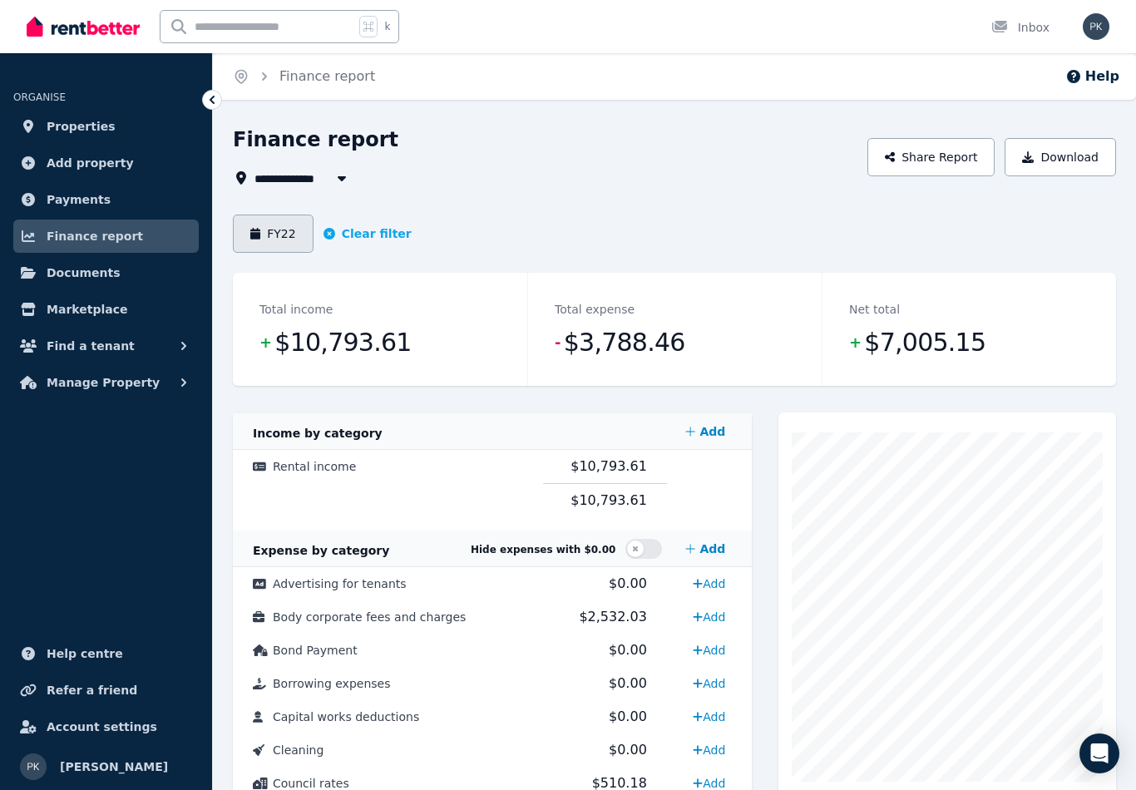
click at [265, 235] on button "FY22" at bounding box center [273, 234] width 81 height 38
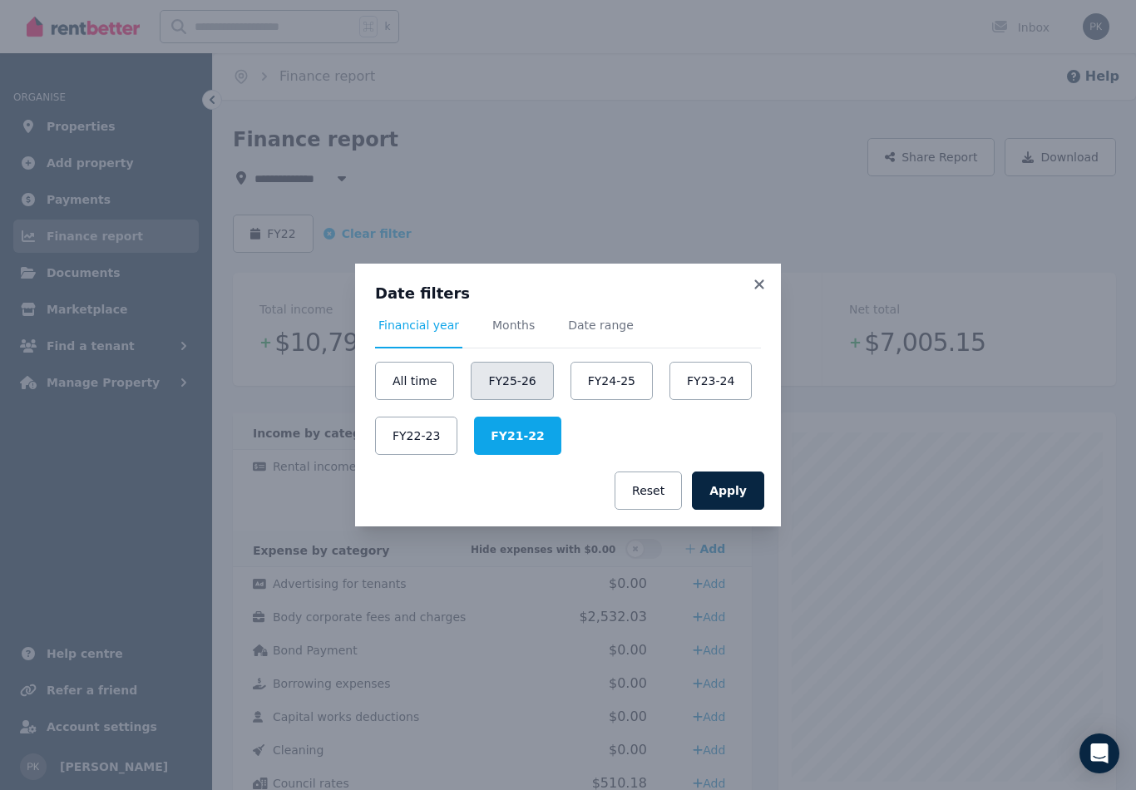
click at [503, 375] on button "FY25-26" at bounding box center [512, 381] width 82 height 38
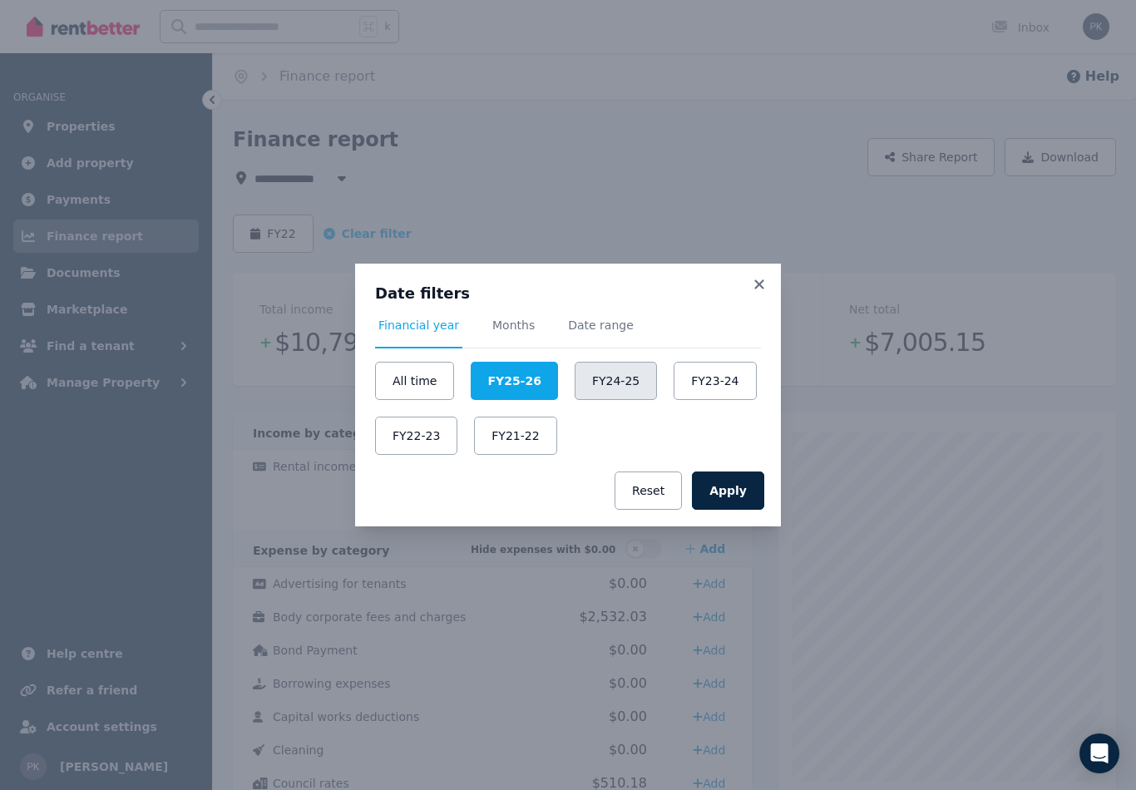
click at [611, 381] on button "FY24-25" at bounding box center [616, 381] width 82 height 38
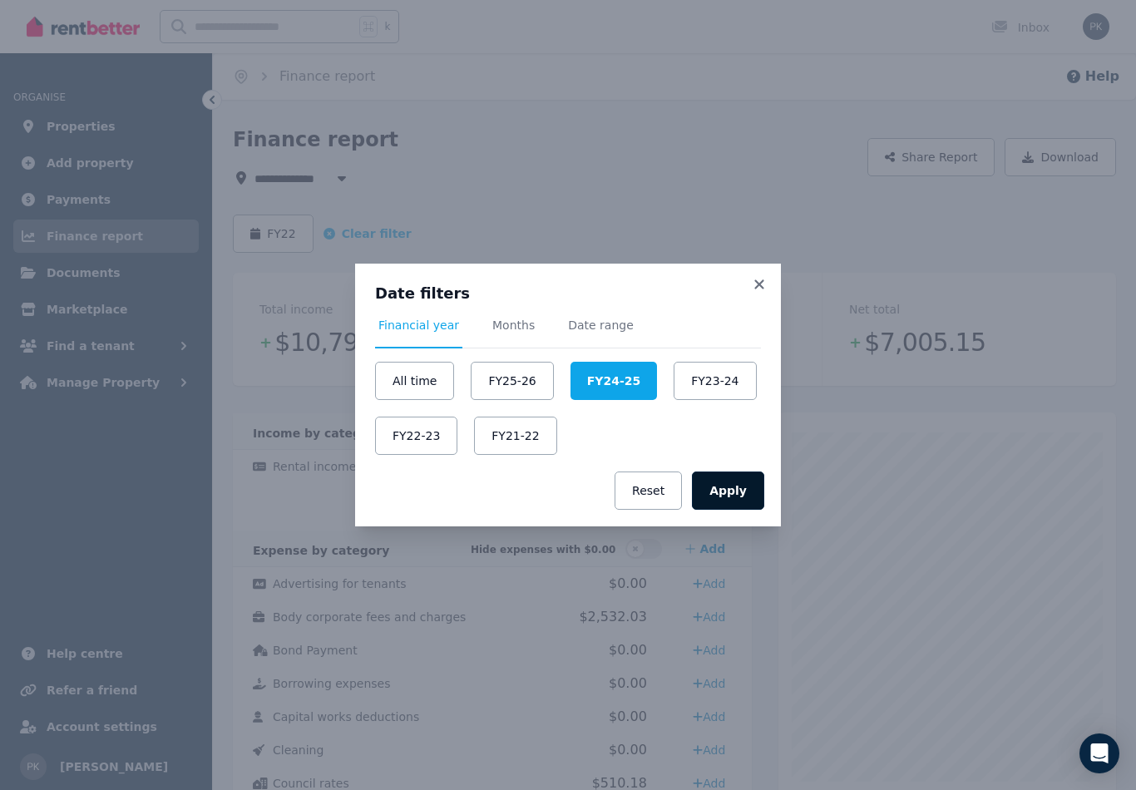
click at [734, 507] on button "Apply" at bounding box center [728, 491] width 72 height 38
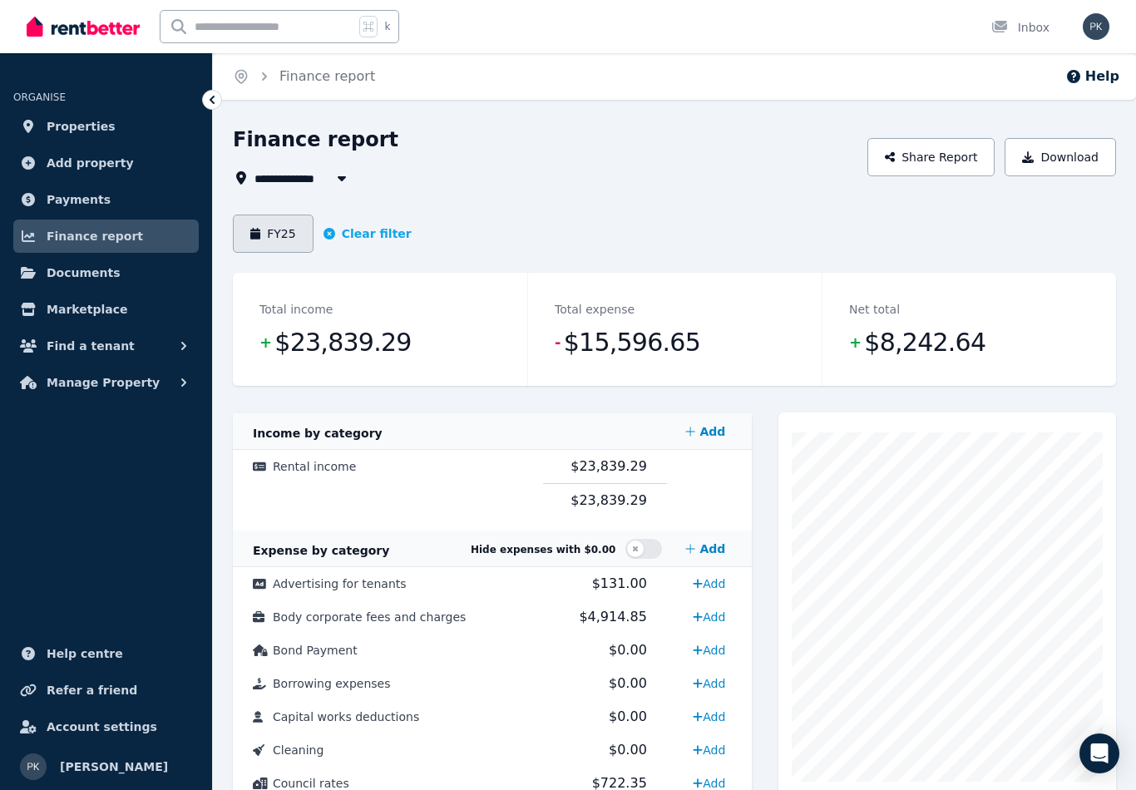
click at [274, 225] on button "FY25" at bounding box center [273, 234] width 81 height 38
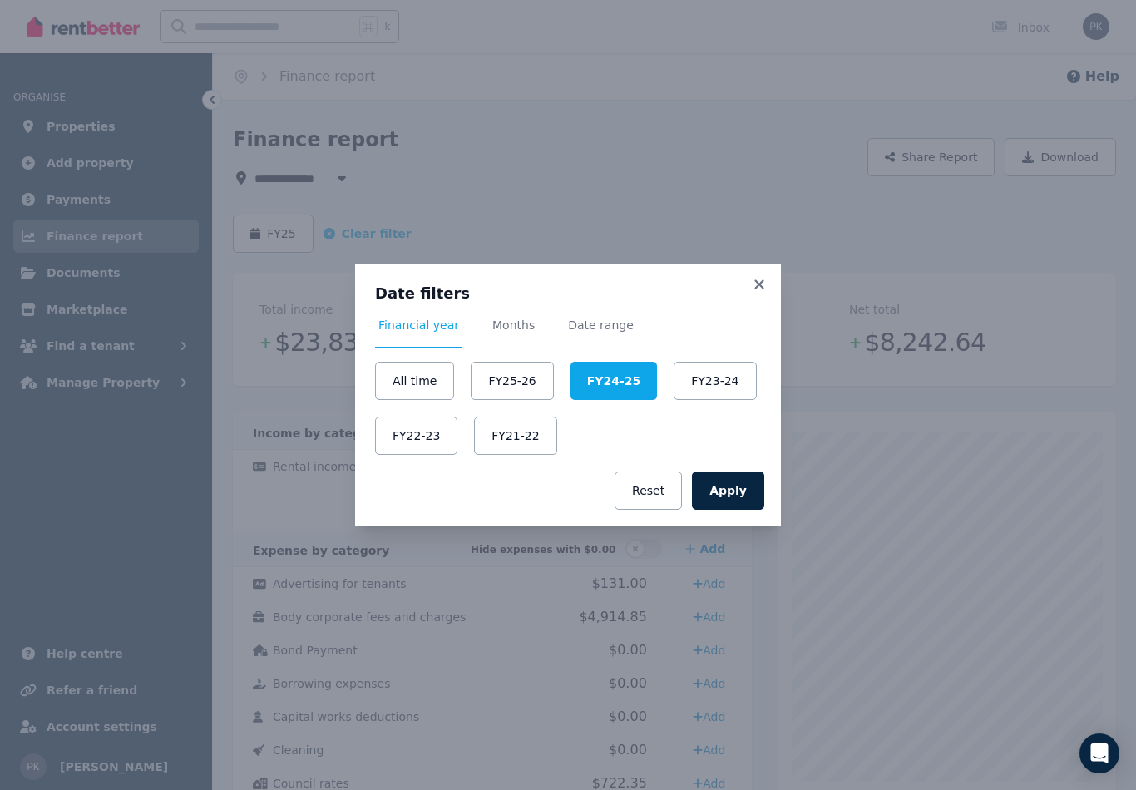
click at [738, 277] on div "Date filters Financial year Months Date range All time FY25-26 FY24-25 FY23-24 …" at bounding box center [568, 359] width 426 height 191
click at [760, 282] on icon at bounding box center [759, 284] width 17 height 15
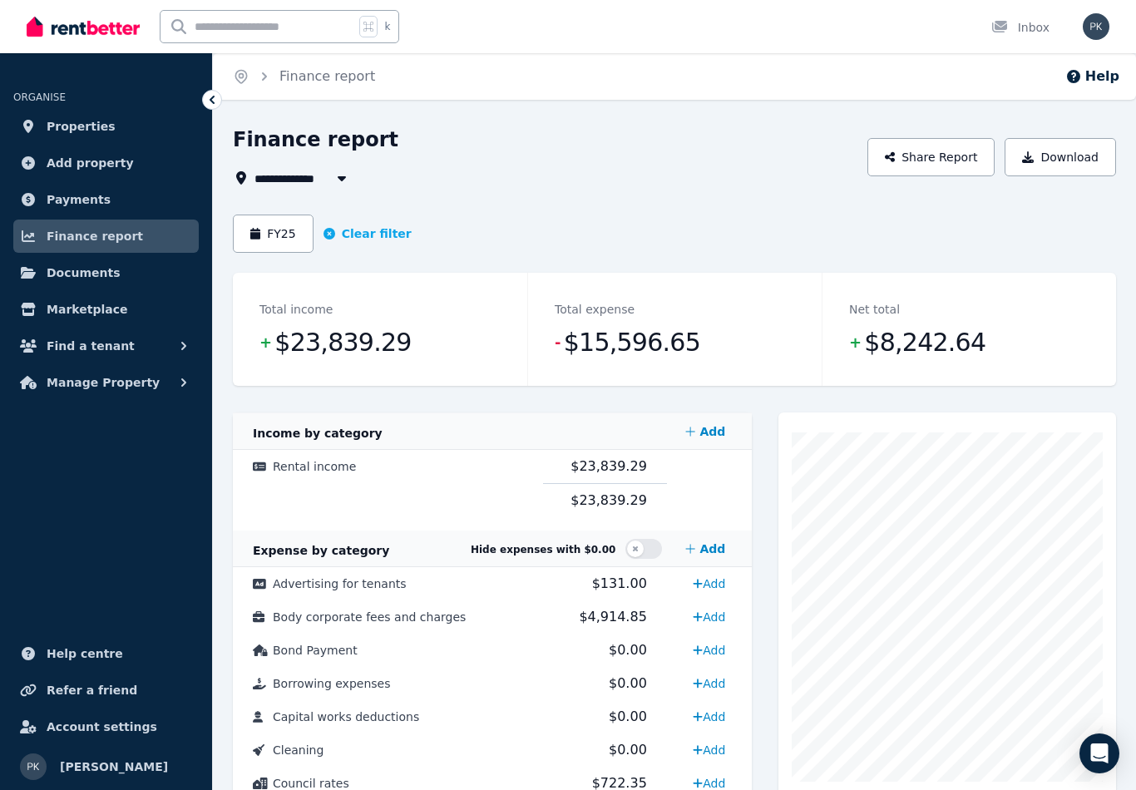
click at [1088, 29] on img "button" at bounding box center [1096, 26] width 27 height 27
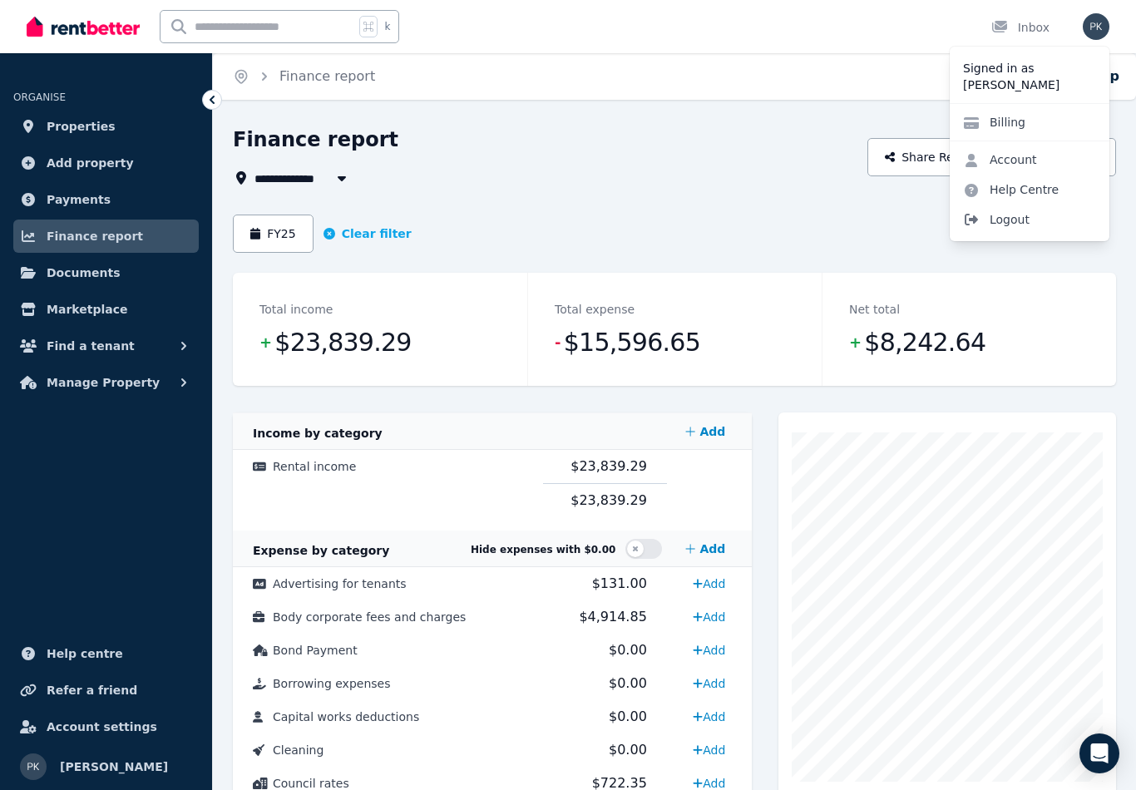
click at [988, 226] on span "Logout" at bounding box center [1030, 220] width 160 height 30
